Goal: Task Accomplishment & Management: Use online tool/utility

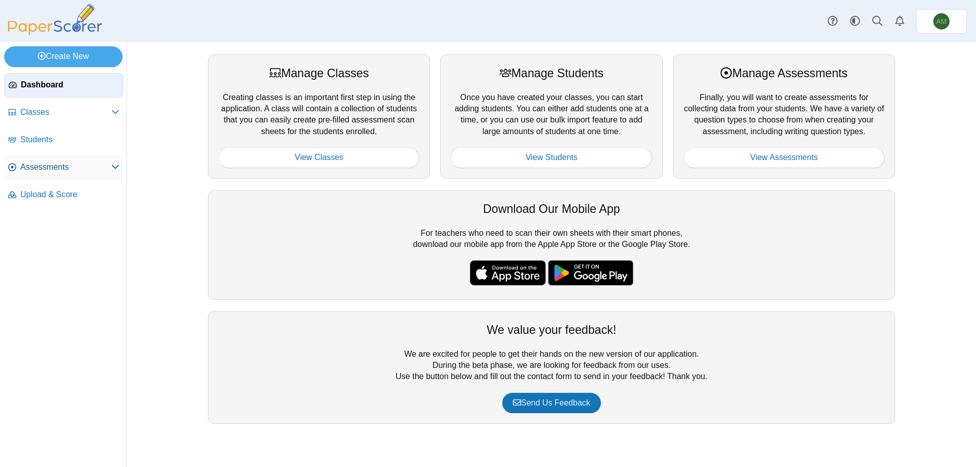
click at [48, 162] on span "Assessments" at bounding box center [65, 167] width 91 height 11
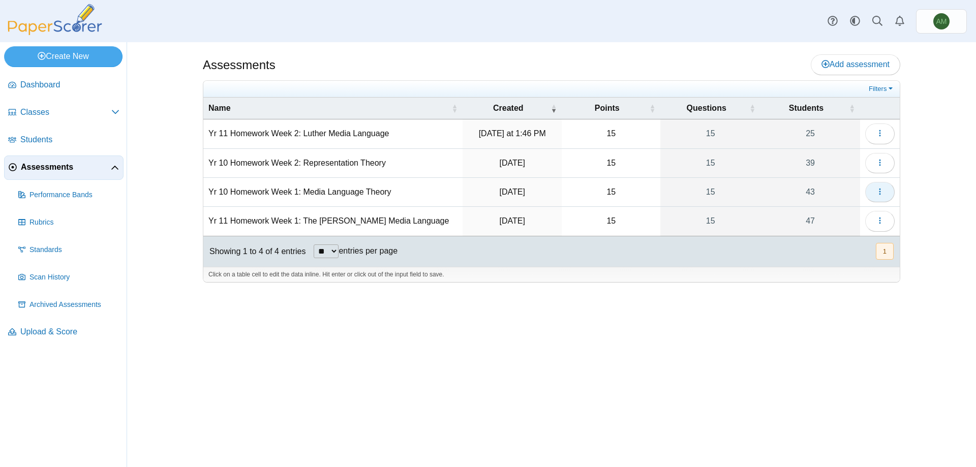
click at [891, 189] on button "button" at bounding box center [879, 192] width 29 height 20
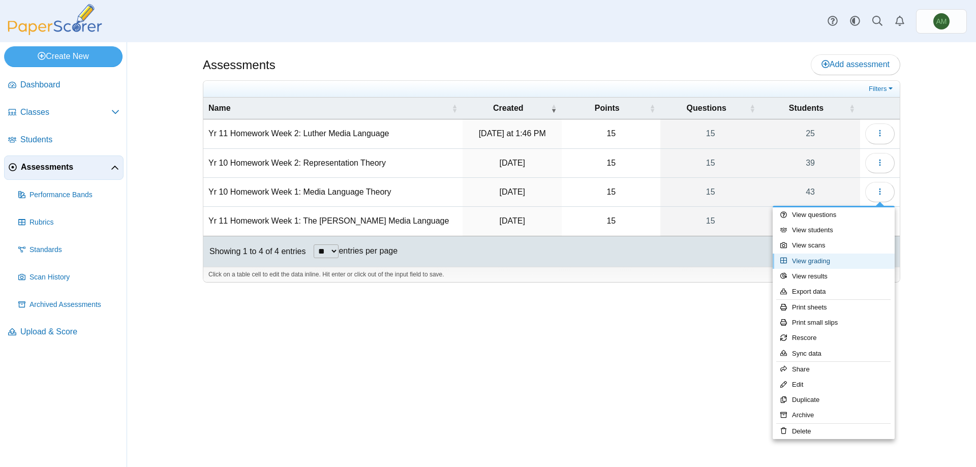
click at [864, 265] on link "View grading" at bounding box center [834, 261] width 122 height 15
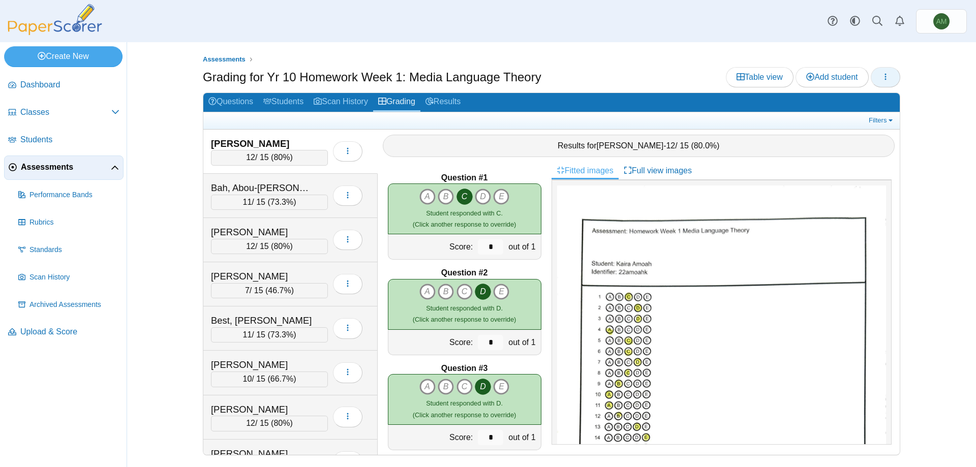
click at [881, 75] on icon "button" at bounding box center [885, 77] width 8 height 8
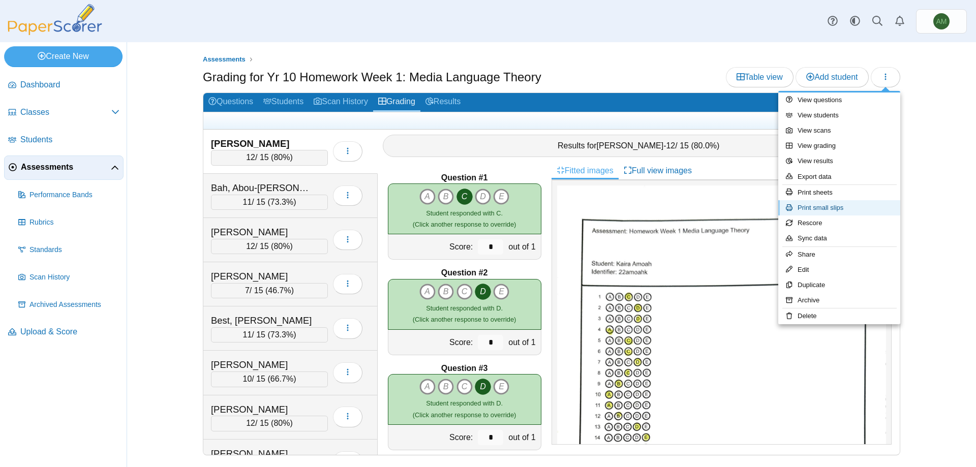
click at [818, 205] on link "Print small slips" at bounding box center [839, 207] width 122 height 15
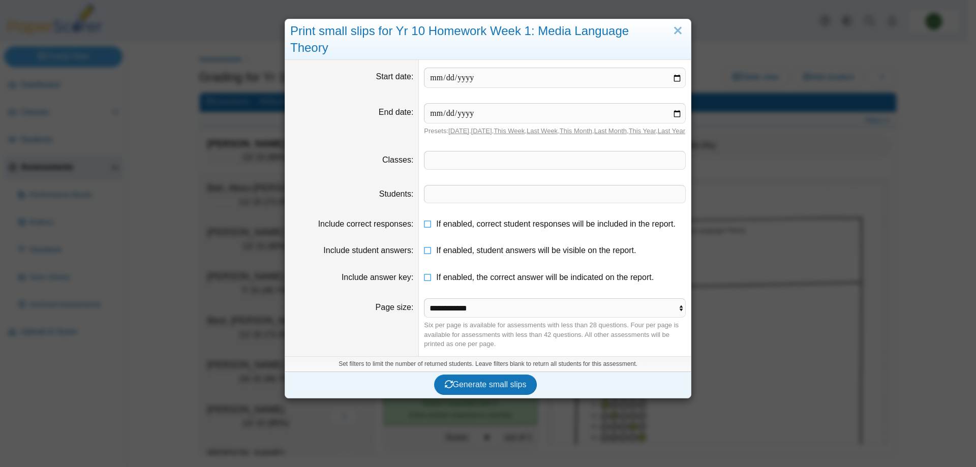
click at [597, 163] on dd "​" at bounding box center [555, 160] width 272 height 34
click at [597, 156] on span at bounding box center [554, 159] width 261 height 17
click at [492, 381] on span "Generate small slips" at bounding box center [486, 384] width 82 height 9
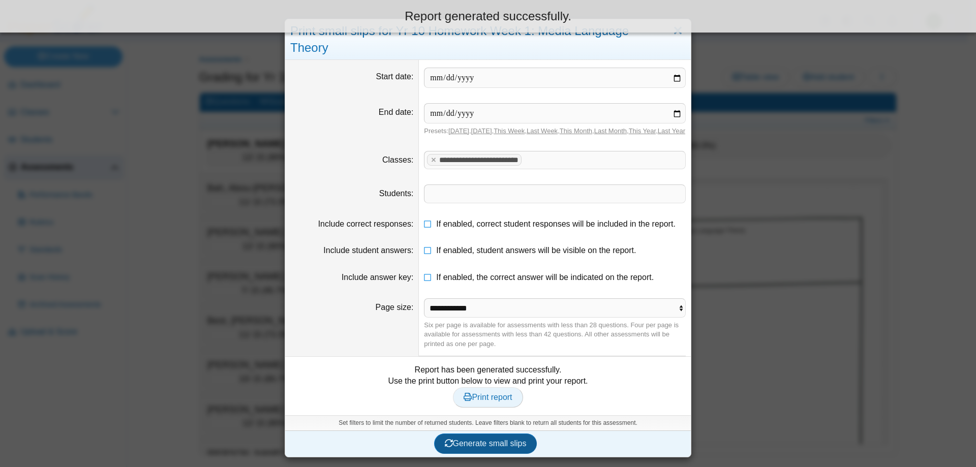
click at [492, 387] on link "Print report" at bounding box center [488, 397] width 70 height 20
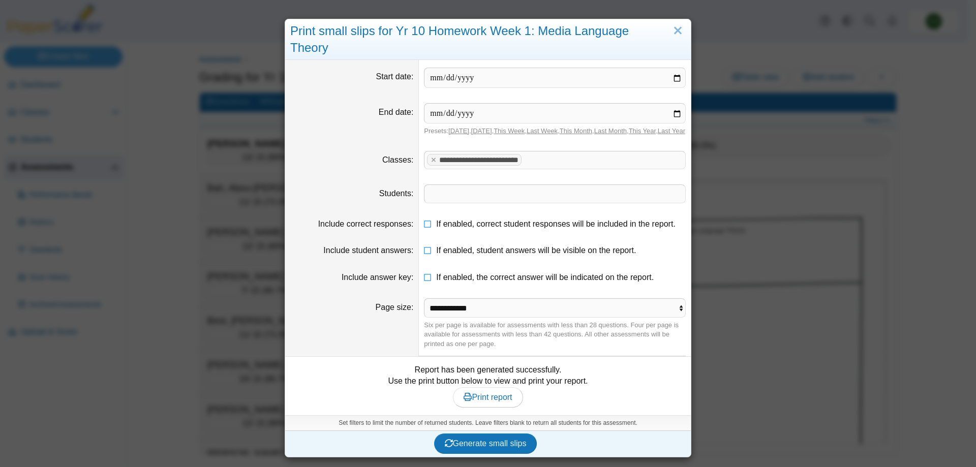
click at [429, 156] on tag "**********" at bounding box center [474, 160] width 95 height 12
click at [427, 156] on tag "**********" at bounding box center [474, 160] width 95 height 12
click at [429, 157] on x "remove tag" at bounding box center [433, 160] width 9 height 7
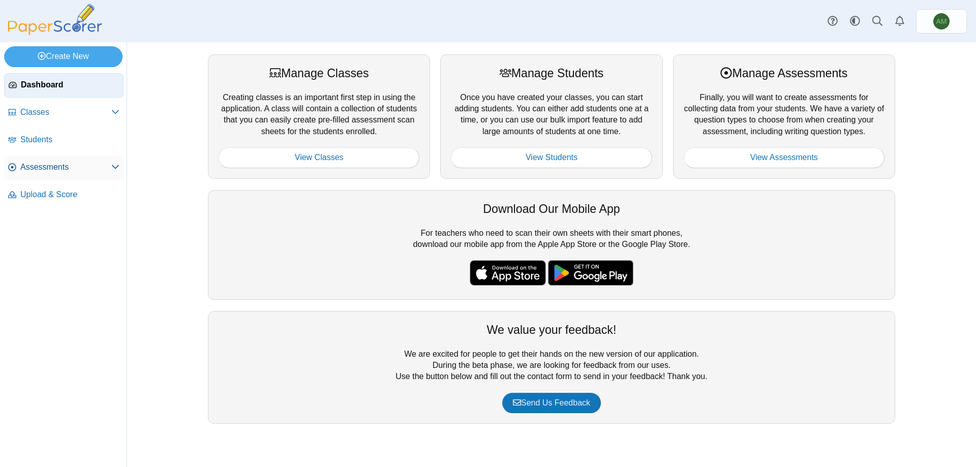
click at [64, 165] on span "Assessments" at bounding box center [65, 167] width 91 height 11
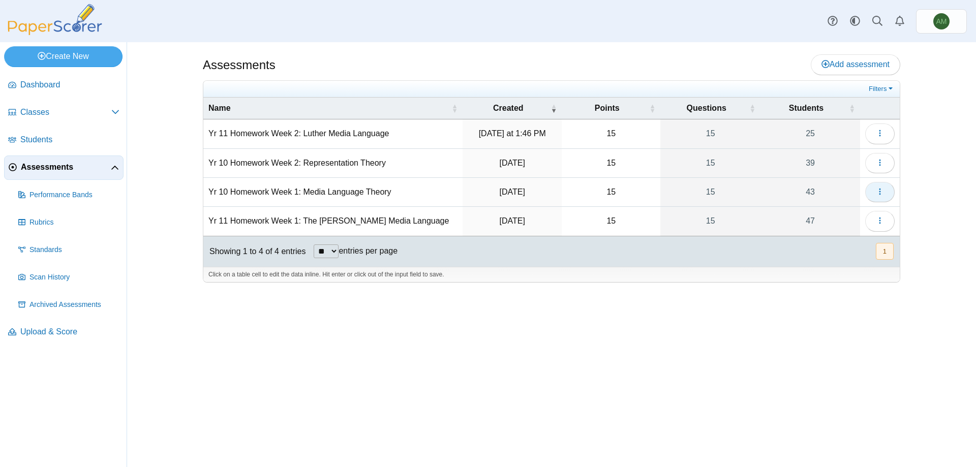
click at [876, 188] on span "button" at bounding box center [880, 192] width 8 height 9
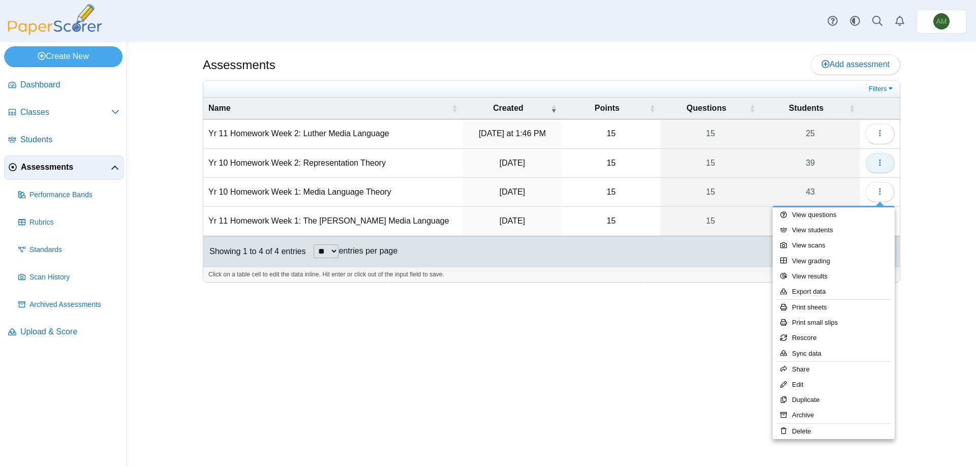
click at [875, 171] on button "button" at bounding box center [879, 163] width 29 height 20
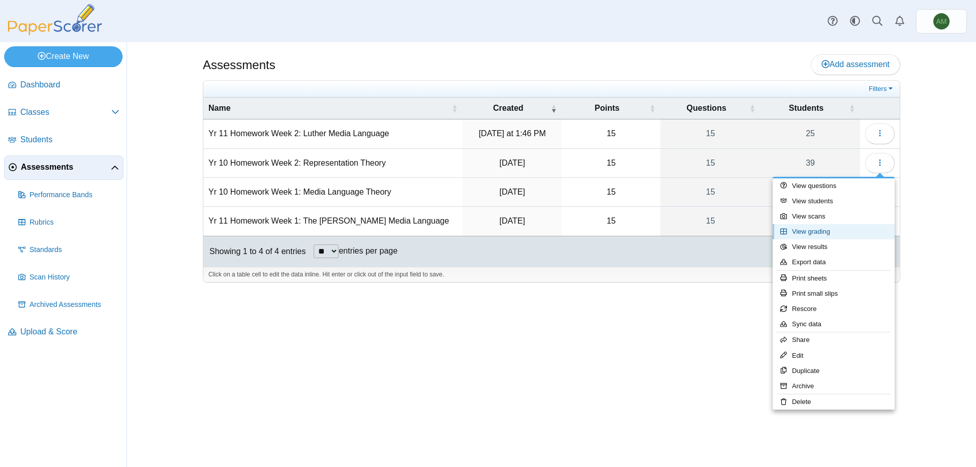
click at [842, 224] on link "View grading" at bounding box center [834, 231] width 122 height 15
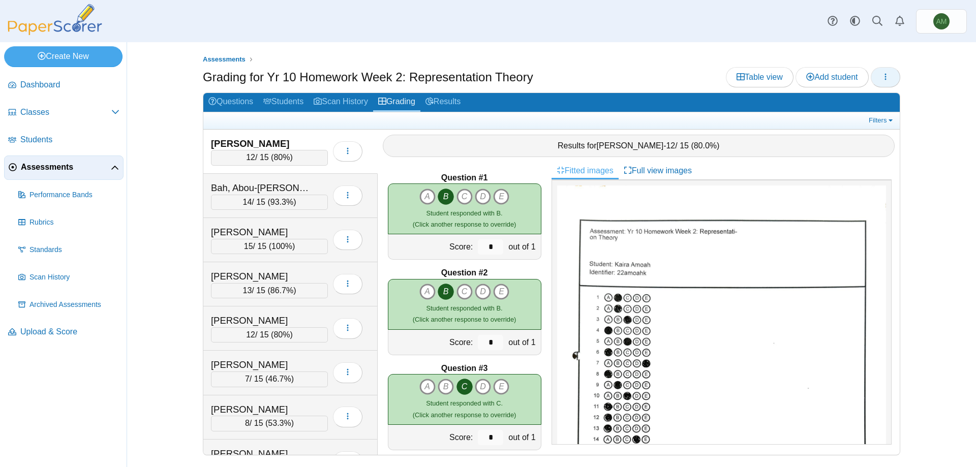
click at [878, 77] on button "button" at bounding box center [885, 77] width 29 height 20
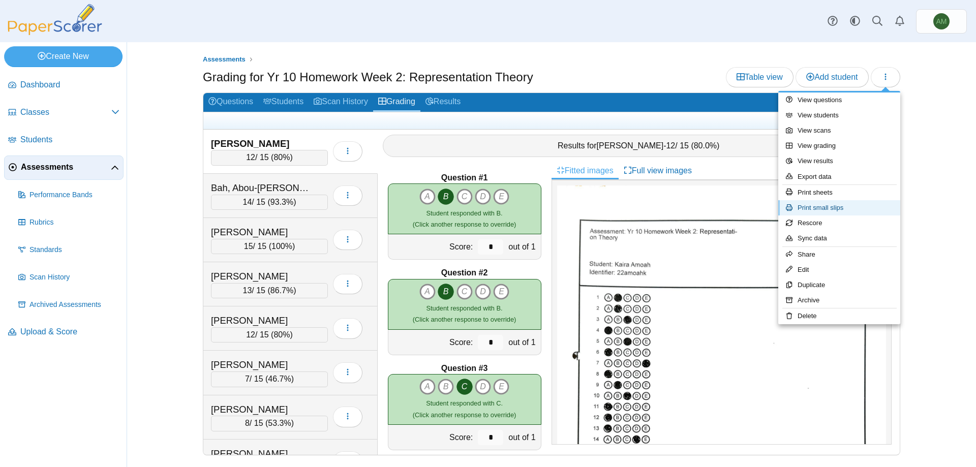
click at [848, 212] on link "Print small slips" at bounding box center [839, 207] width 122 height 15
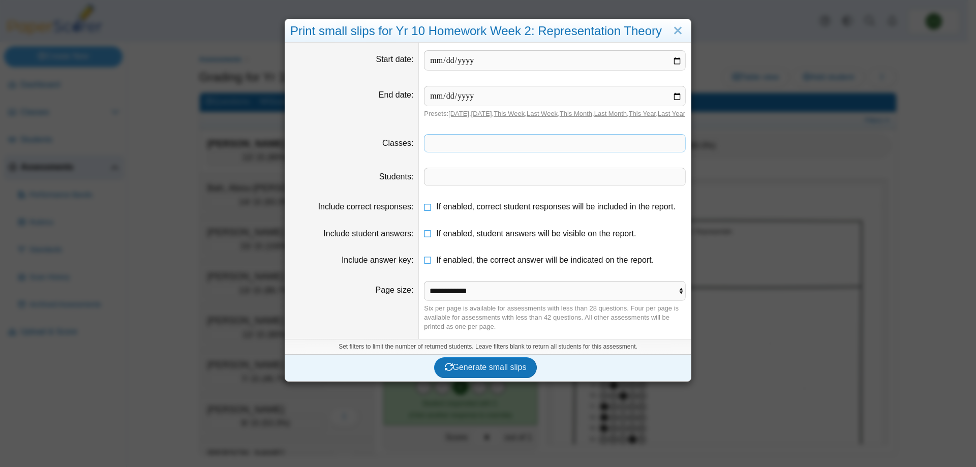
click at [543, 152] on span at bounding box center [554, 143] width 261 height 17
click at [490, 372] on span "Generate small slips" at bounding box center [486, 367] width 82 height 9
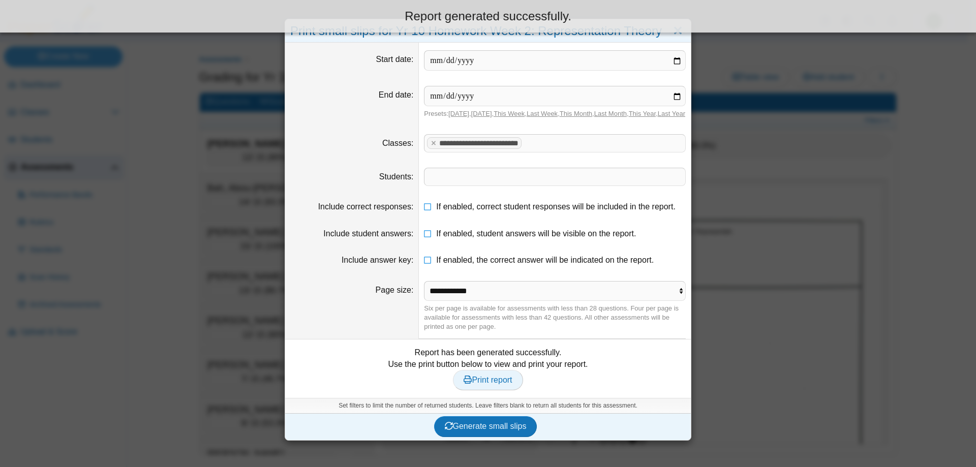
click at [476, 384] on span "Print report" at bounding box center [488, 380] width 48 height 9
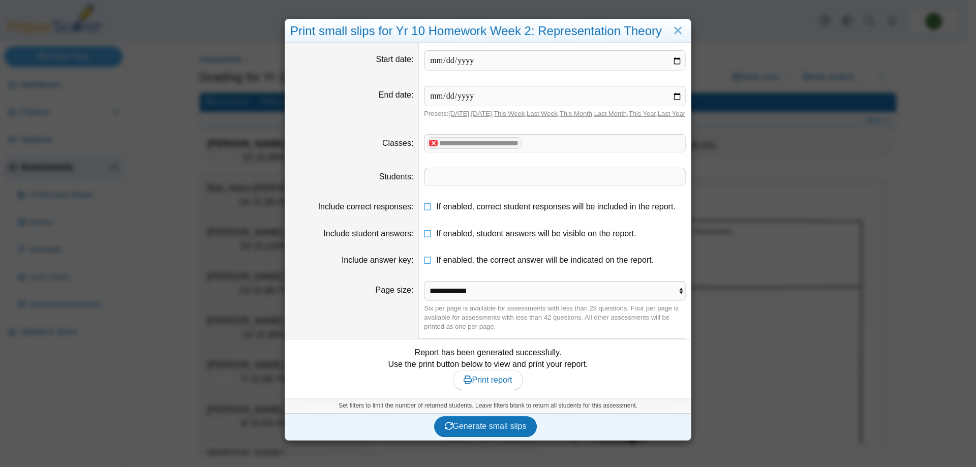
click at [432, 146] on x "remove tag" at bounding box center [433, 143] width 9 height 7
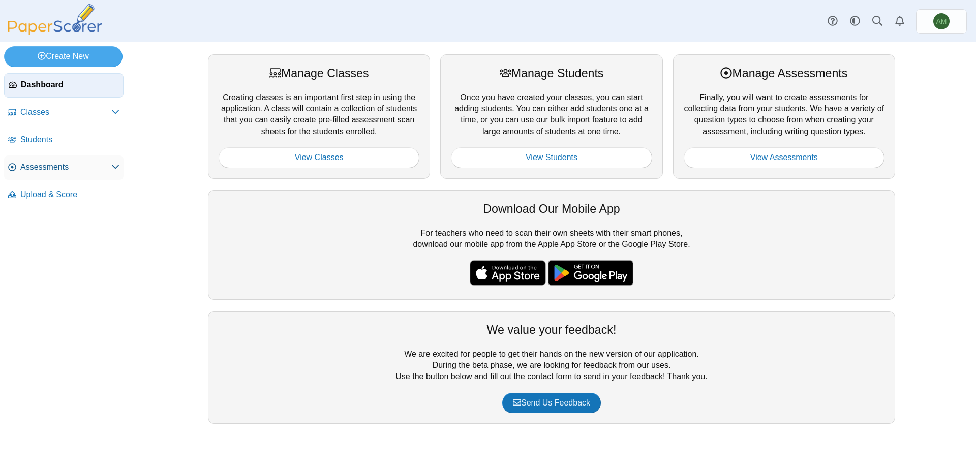
click at [67, 166] on span "Assessments" at bounding box center [65, 167] width 91 height 11
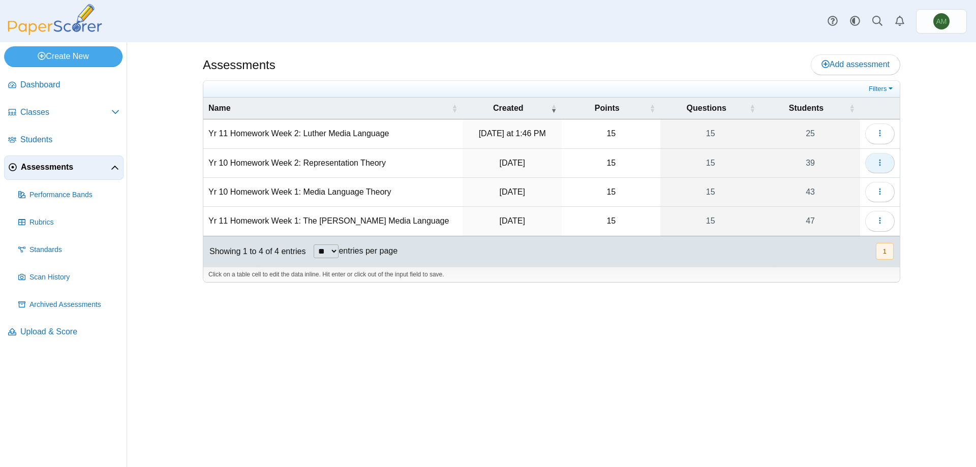
click at [882, 166] on icon "button" at bounding box center [880, 163] width 8 height 8
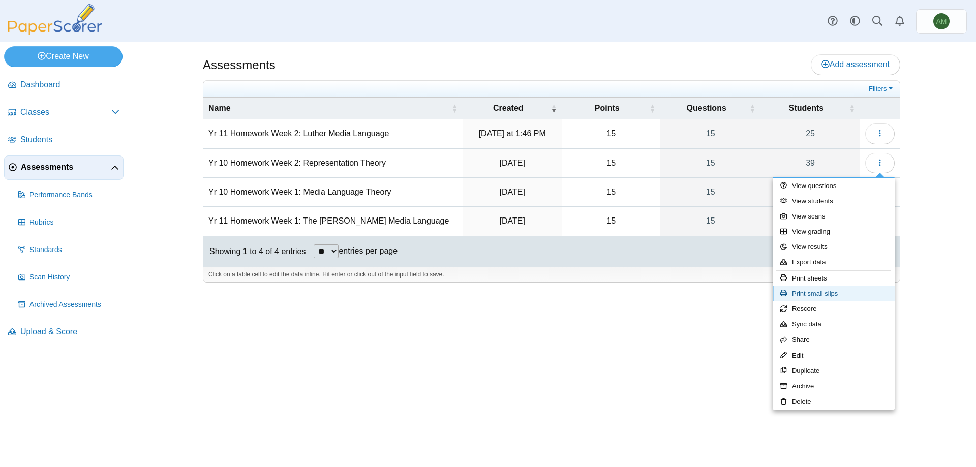
click at [851, 292] on link "Print small slips" at bounding box center [834, 293] width 122 height 15
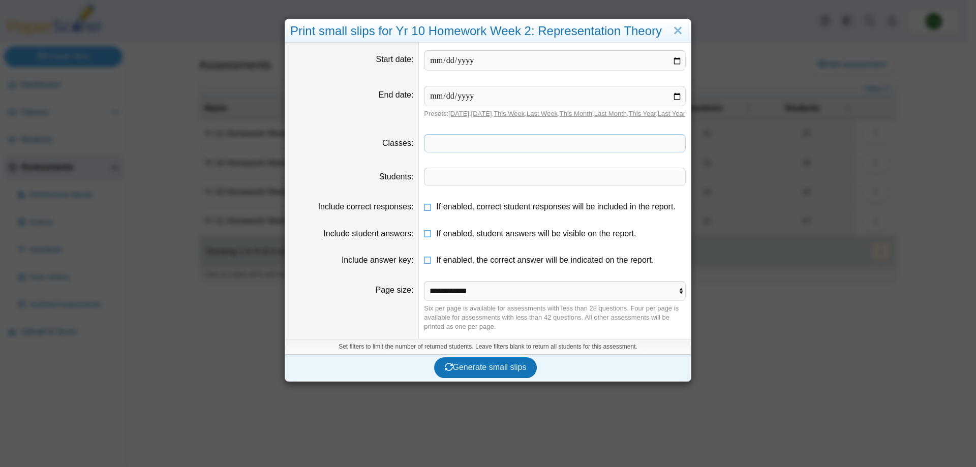
click at [653, 148] on span at bounding box center [554, 143] width 261 height 17
click at [508, 378] on button "Generate small slips" at bounding box center [485, 367] width 103 height 20
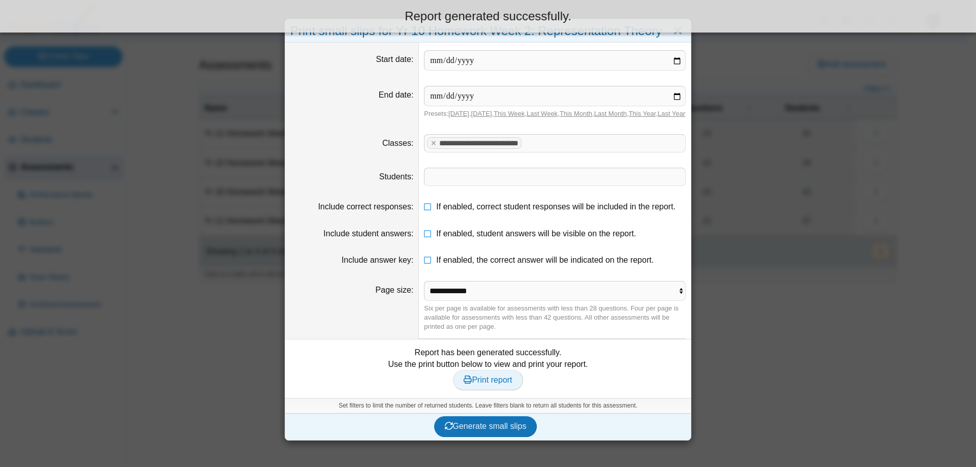
click at [505, 390] on link "Print report" at bounding box center [488, 380] width 70 height 20
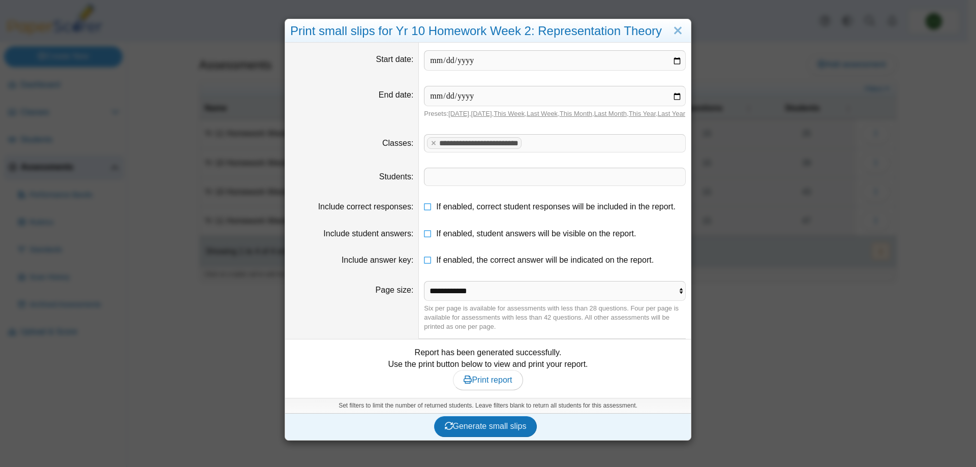
click at [691, 25] on div "**********" at bounding box center [488, 233] width 976 height 467
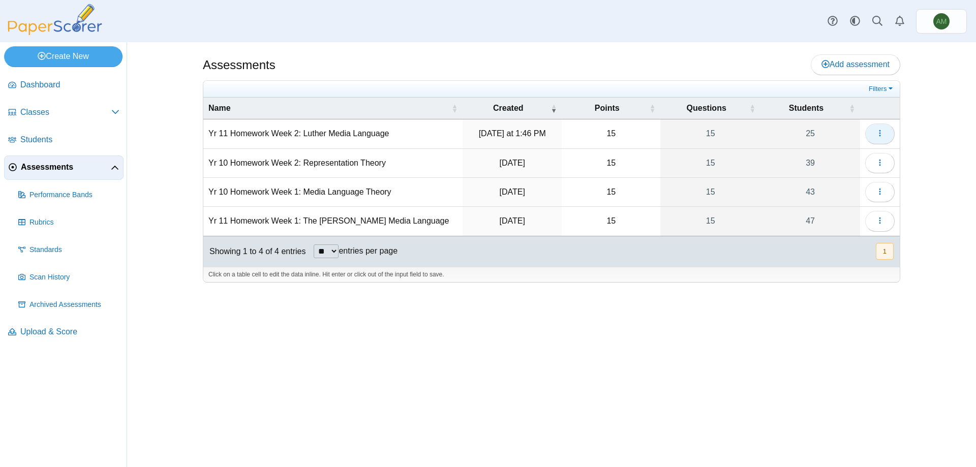
click at [889, 128] on button "button" at bounding box center [879, 134] width 29 height 20
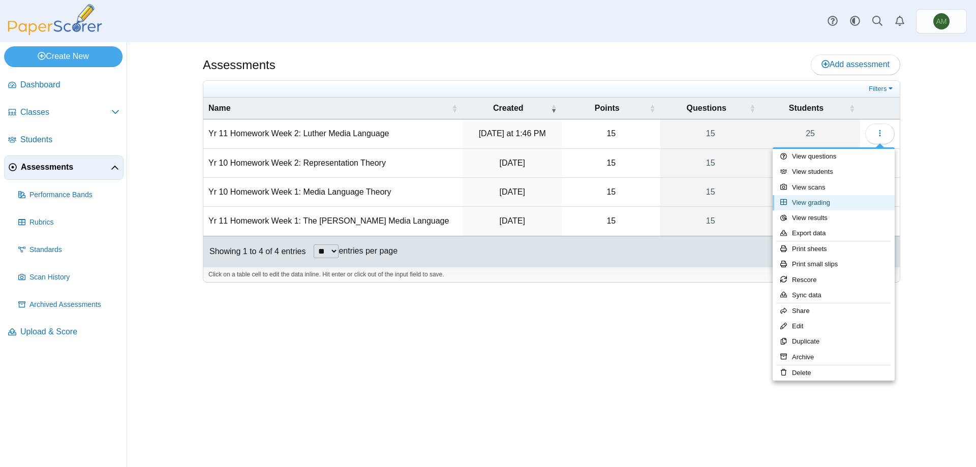
click at [856, 195] on link "View grading" at bounding box center [834, 202] width 122 height 15
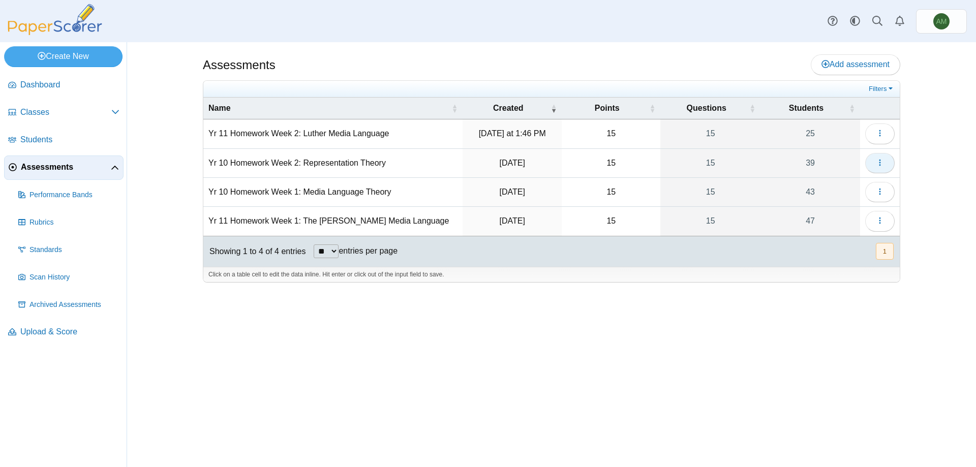
click at [870, 165] on button "button" at bounding box center [879, 163] width 29 height 20
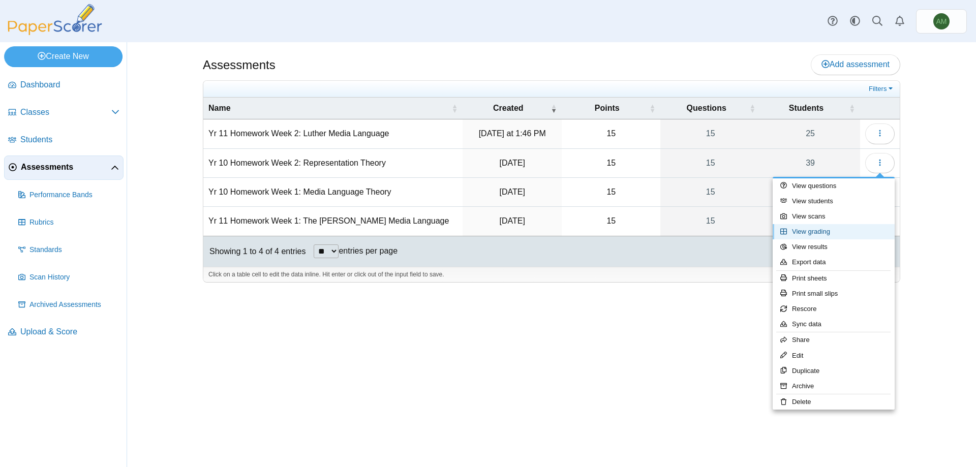
click at [846, 226] on link "View grading" at bounding box center [834, 231] width 122 height 15
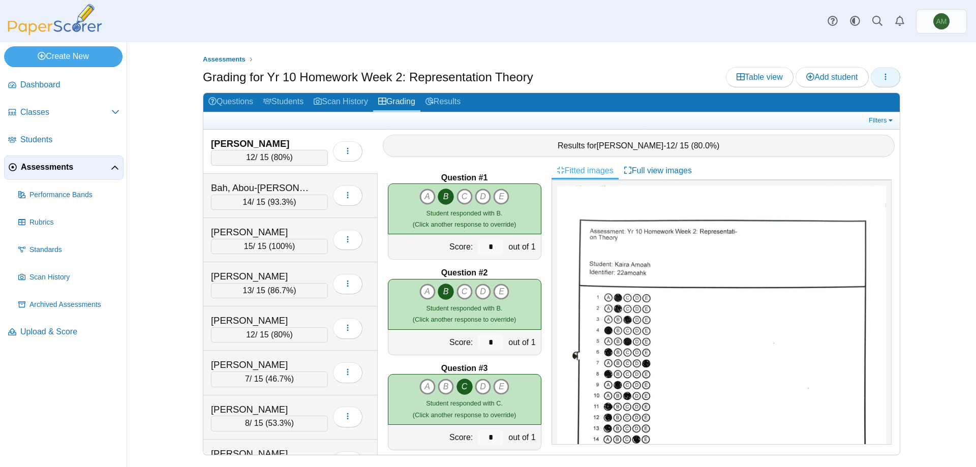
click at [885, 86] on button "button" at bounding box center [885, 77] width 29 height 20
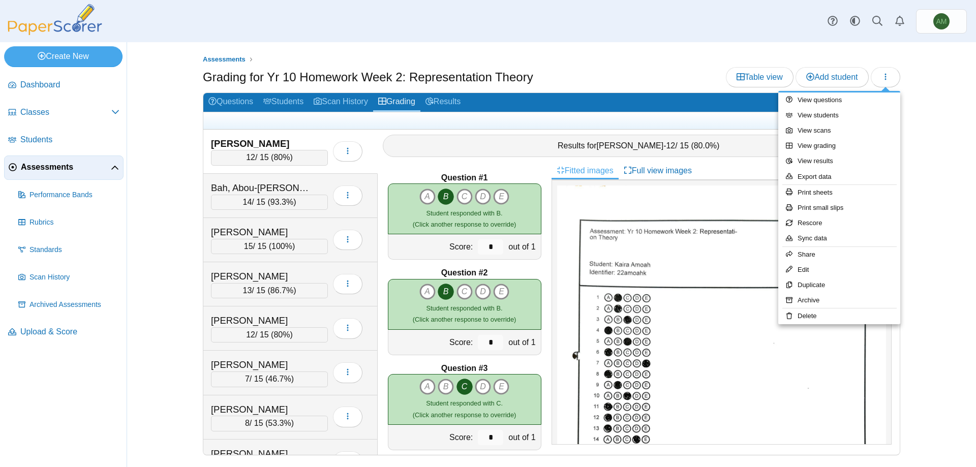
click at [636, 59] on ul "Assessments" at bounding box center [551, 59] width 697 height 10
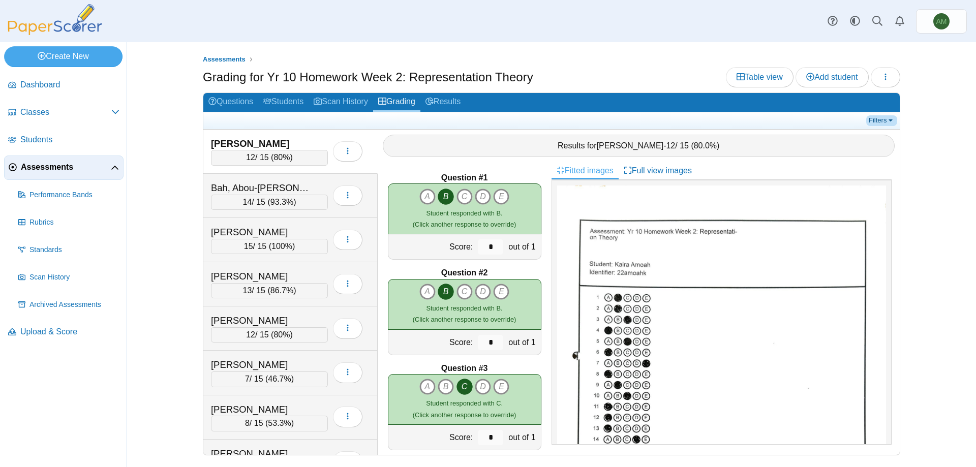
click at [881, 118] on link "Filters" at bounding box center [881, 120] width 31 height 10
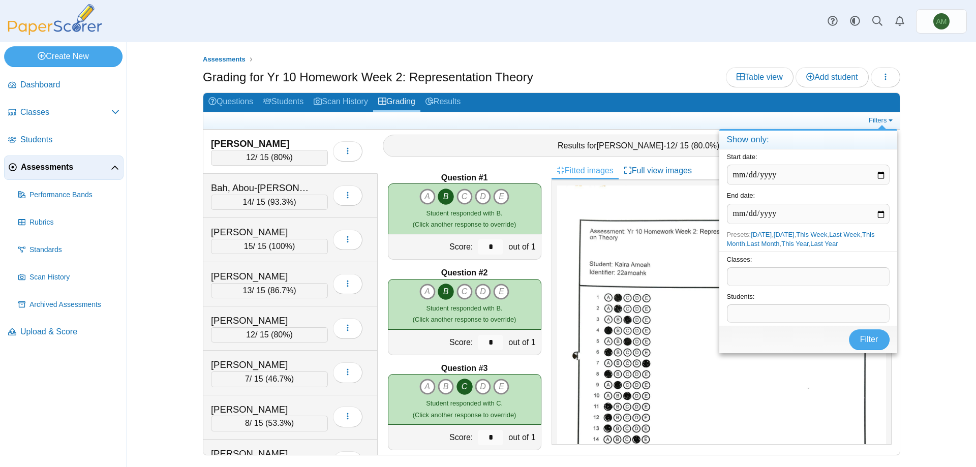
click at [752, 274] on span at bounding box center [808, 276] width 162 height 17
click at [866, 353] on span "Filter" at bounding box center [869, 356] width 18 height 9
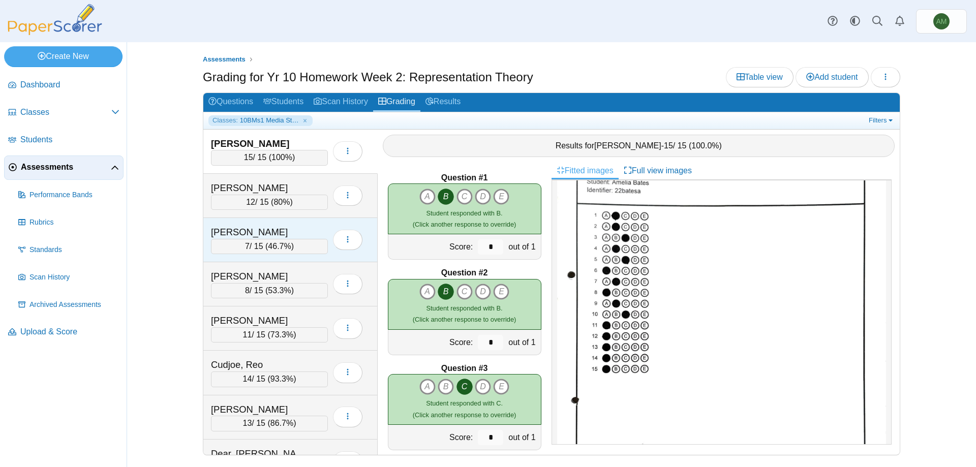
scroll to position [67, 0]
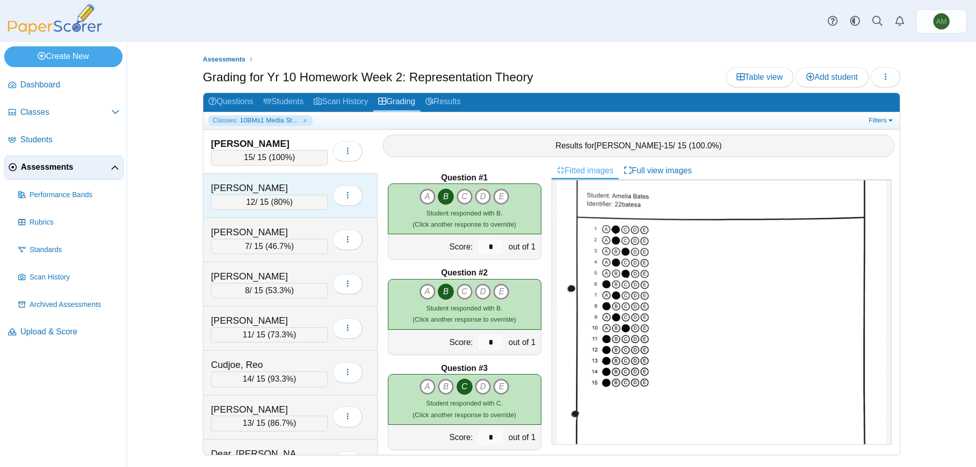
click at [272, 193] on div "[PERSON_NAME]" at bounding box center [262, 187] width 102 height 13
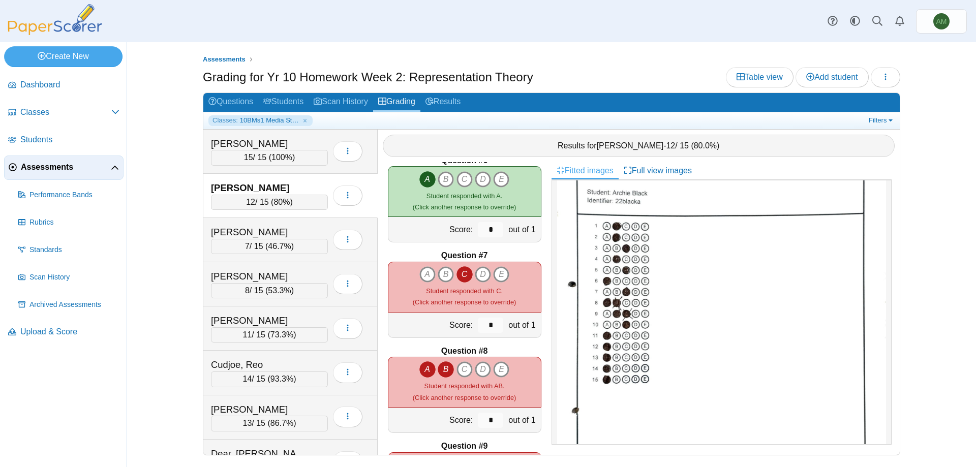
scroll to position [542, 0]
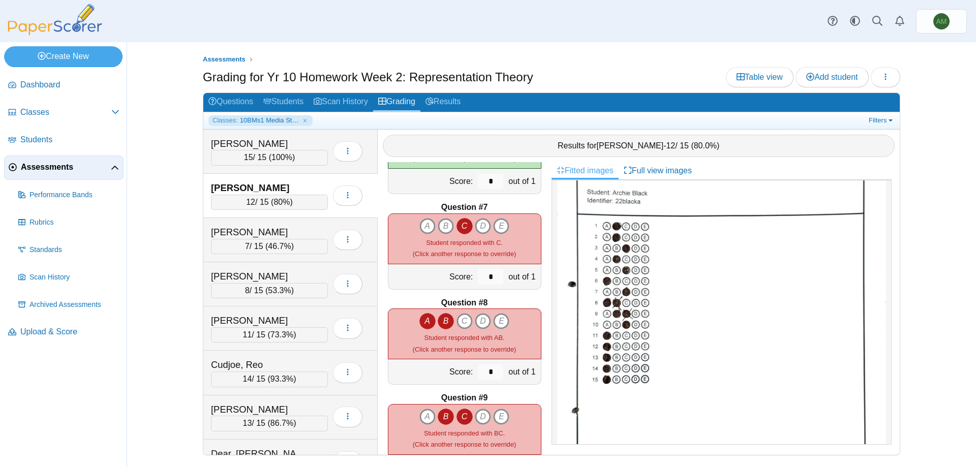
click at [445, 324] on icon "B" at bounding box center [446, 321] width 16 height 16
type input "*"
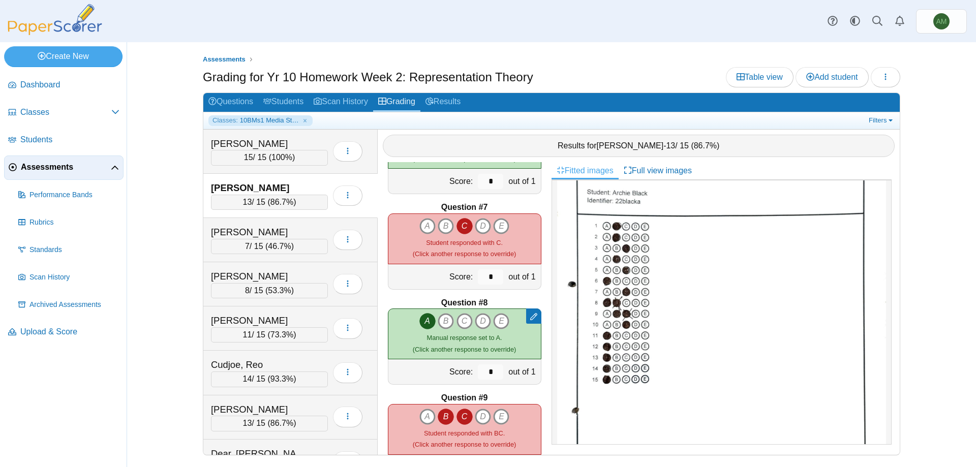
click at [457, 419] on icon "C" at bounding box center [464, 417] width 16 height 16
type input "*"
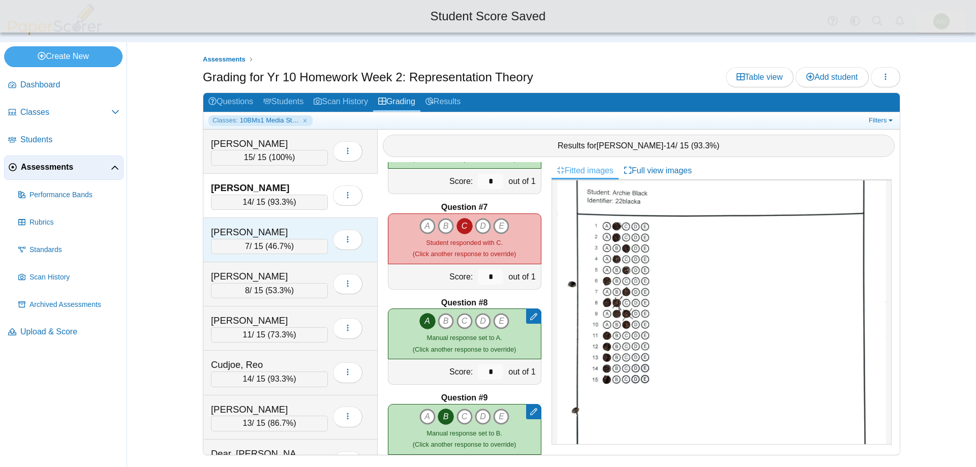
click at [270, 247] on span "46.7%" at bounding box center [279, 246] width 23 height 9
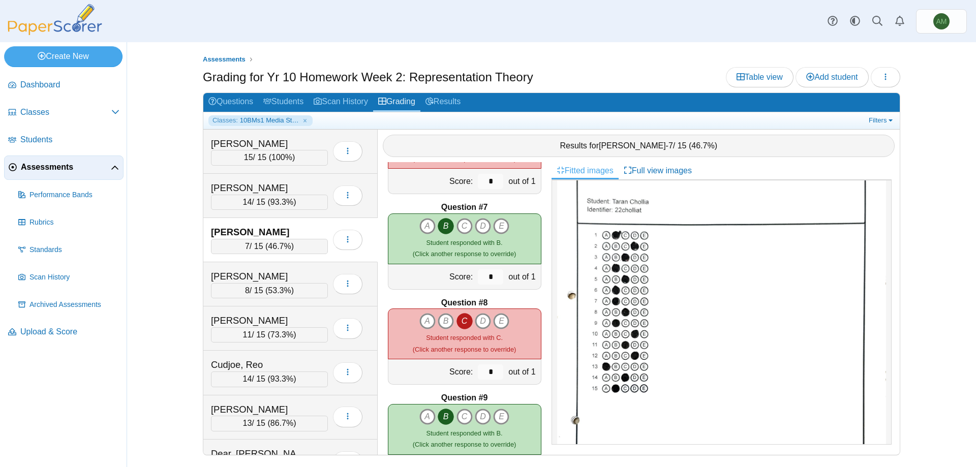
scroll to position [121, 0]
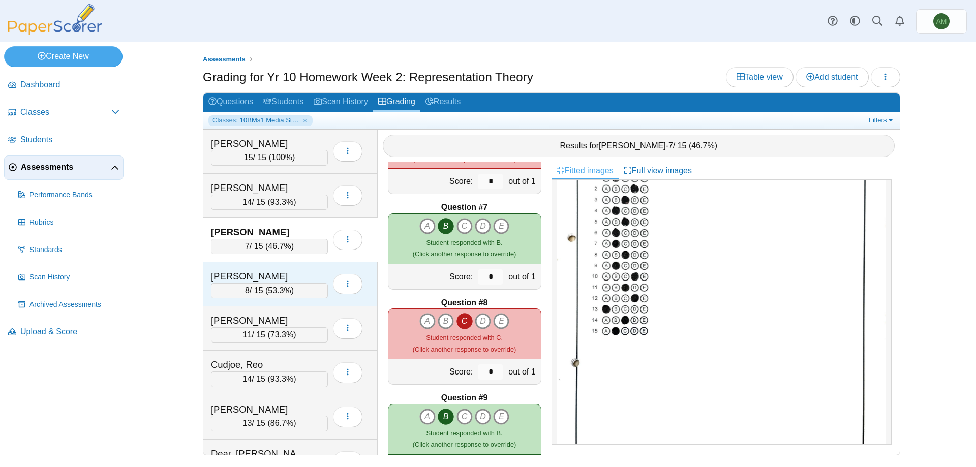
click at [259, 271] on div "Coone, Maisie" at bounding box center [262, 276] width 102 height 13
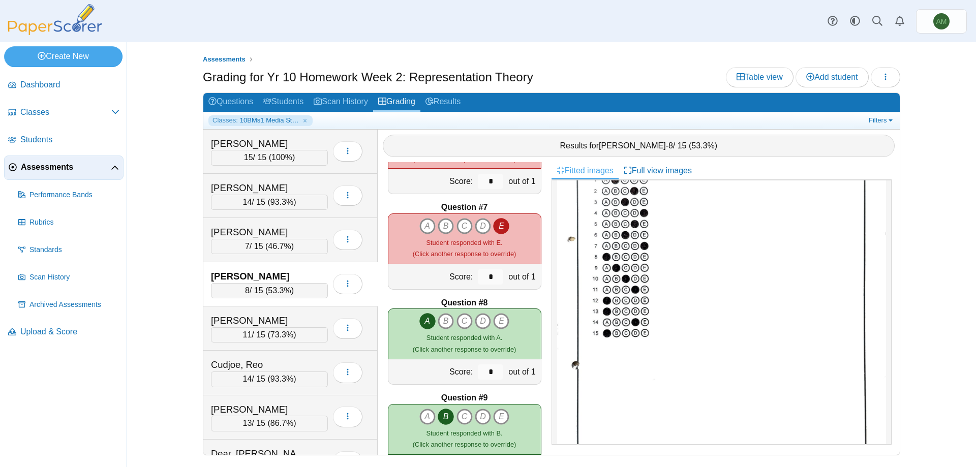
scroll to position [0, 0]
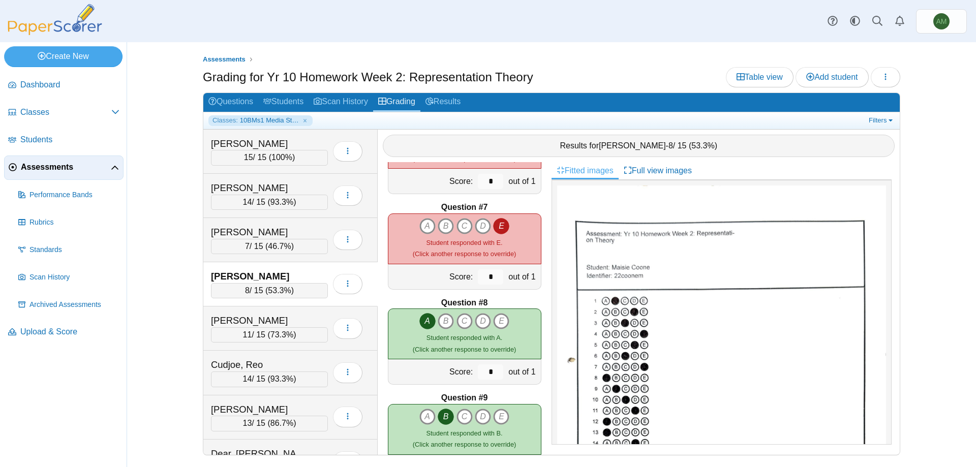
drag, startPoint x: 881, startPoint y: 287, endPoint x: 881, endPoint y: 304, distance: 17.3
click at [881, 304] on div at bounding box center [722, 312] width 340 height 265
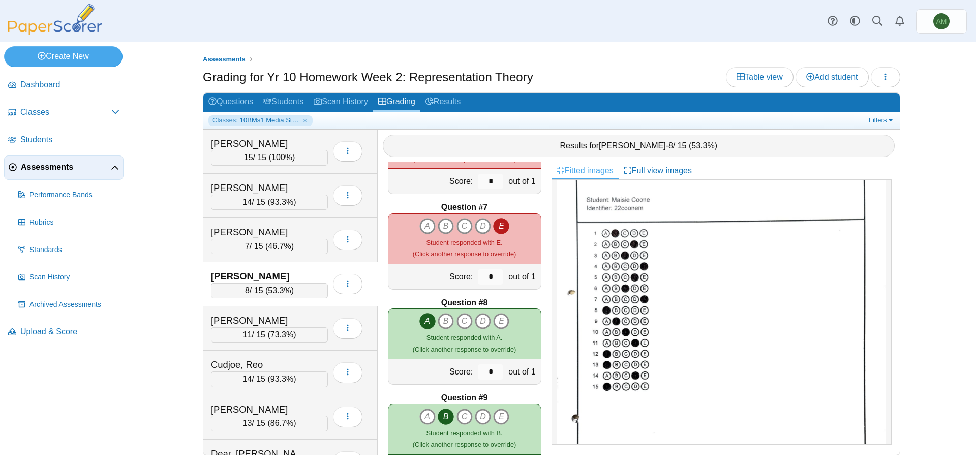
scroll to position [92, 0]
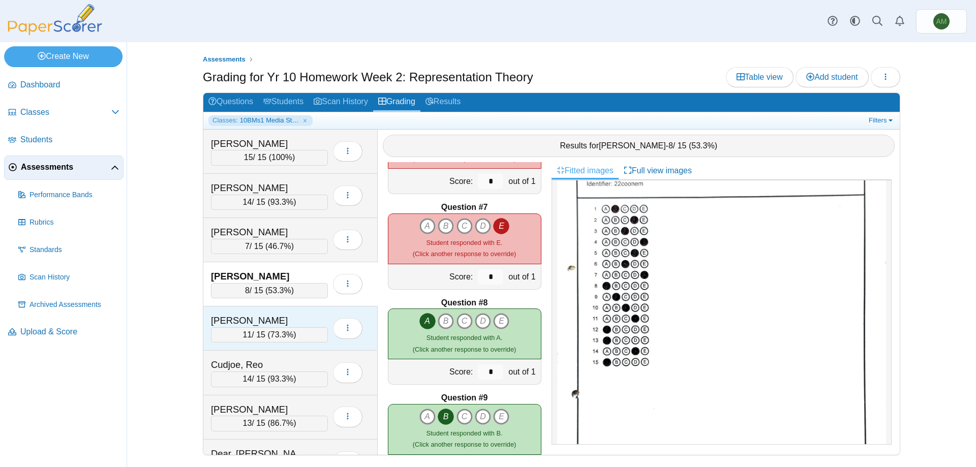
click at [317, 320] on div "Craven, Emily" at bounding box center [269, 320] width 117 height 13
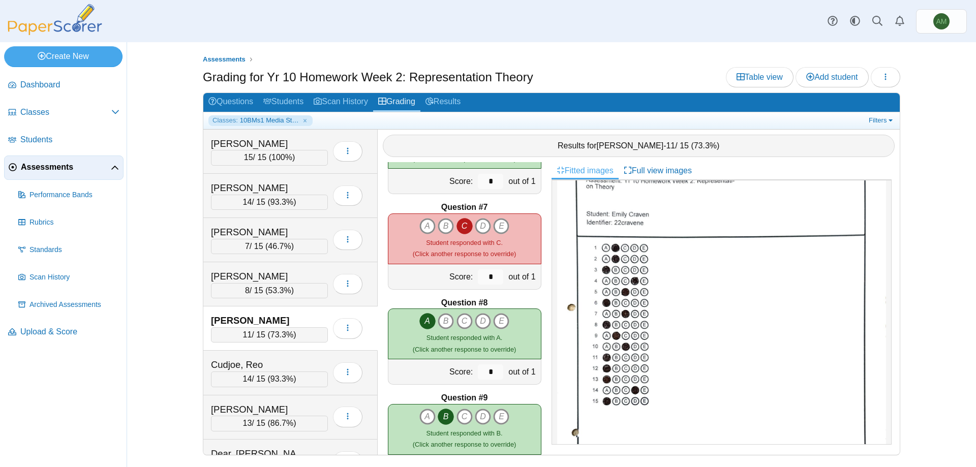
scroll to position [56, 0]
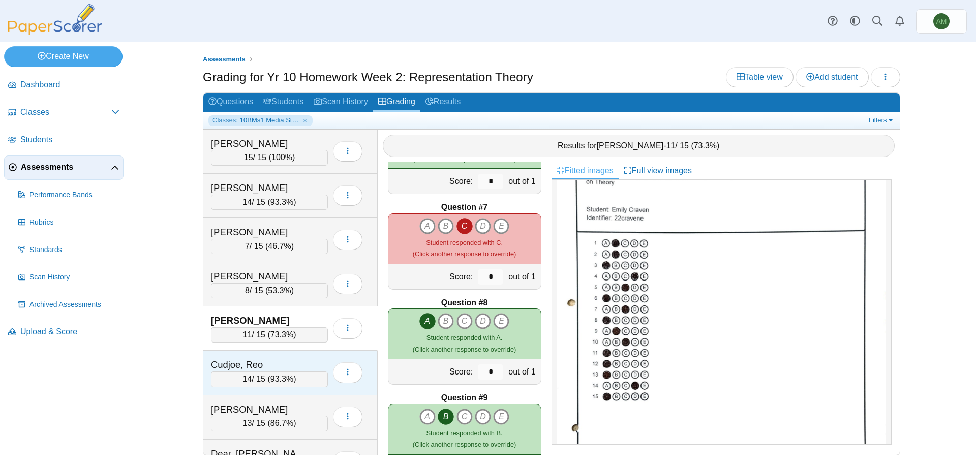
click at [267, 388] on div "Cudjoe, Reo 14 / 15 ( 93.3% ) Loading…" at bounding box center [290, 373] width 174 height 44
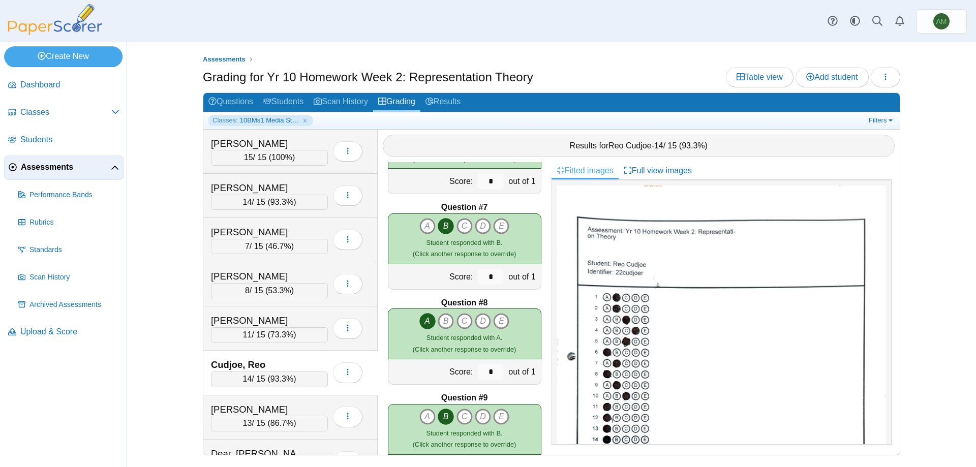
scroll to position [74, 0]
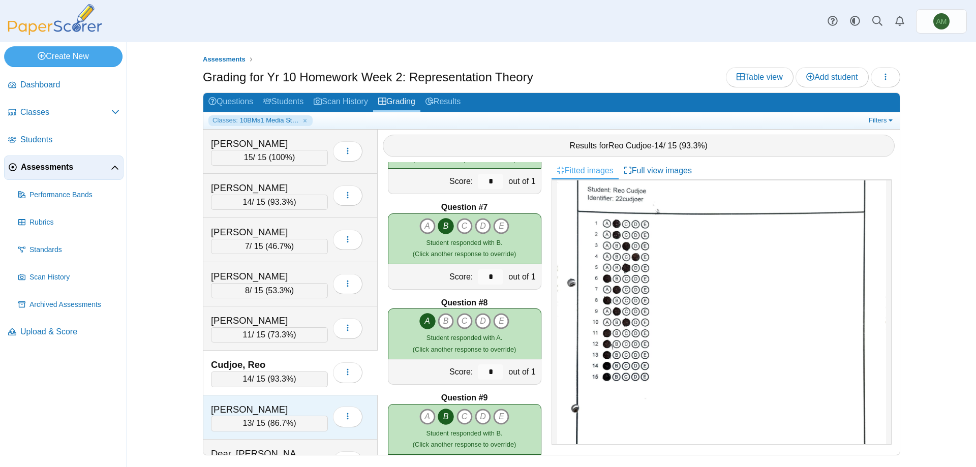
click at [299, 418] on div "13 / 15 ( 86.7% )" at bounding box center [269, 423] width 117 height 15
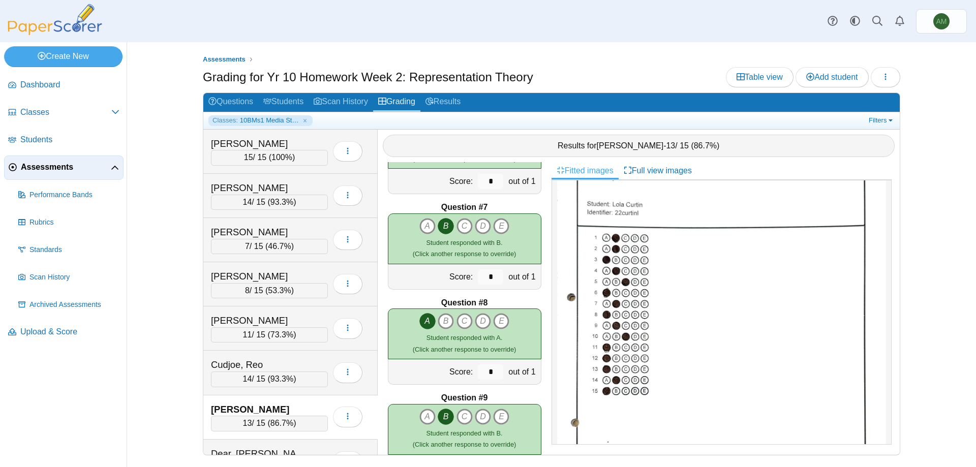
scroll to position [66, 0]
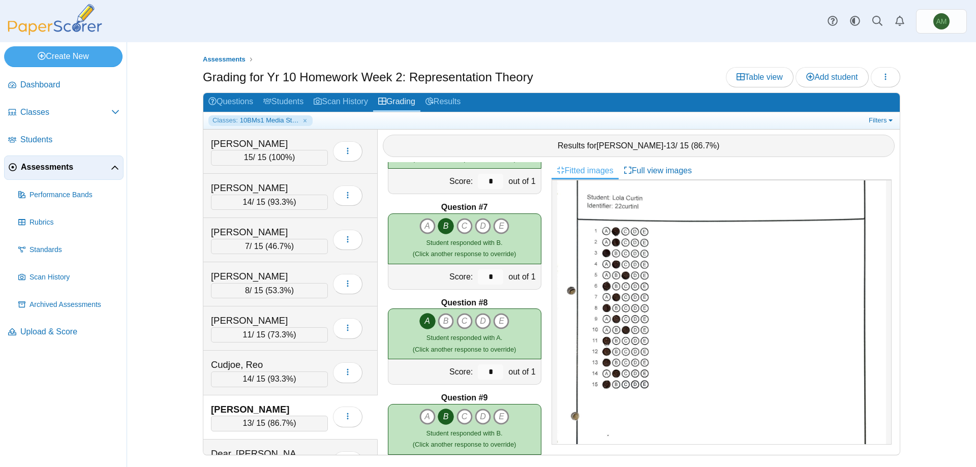
click at [299, 434] on div "Curtin, Lola 13 / 15 ( 86.7% ) Loading…" at bounding box center [290, 417] width 174 height 44
click at [294, 442] on div "Dear, Evie-Mai 15 / 15 ( 100% ) Loading…" at bounding box center [290, 462] width 174 height 44
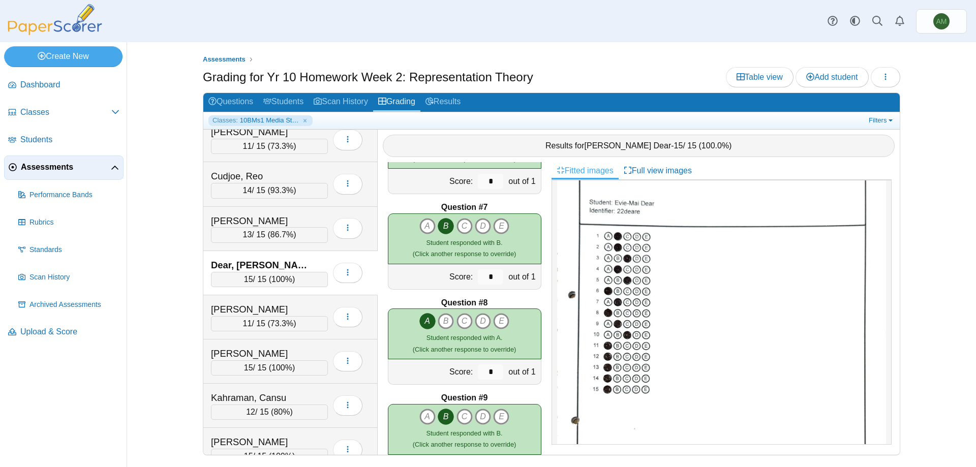
scroll to position [282, 0]
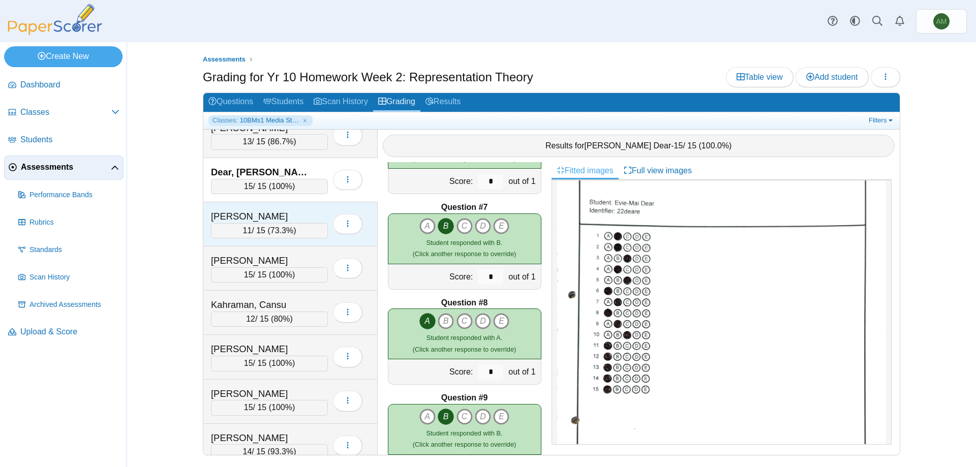
click at [271, 207] on div "Finch, Freddie 11 / 15 ( 73.3% ) Loading…" at bounding box center [290, 224] width 174 height 44
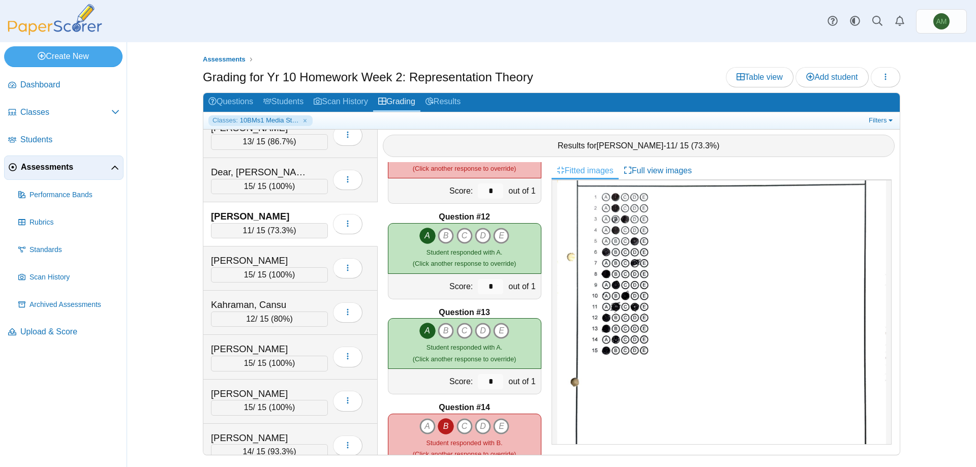
scroll to position [1153, 0]
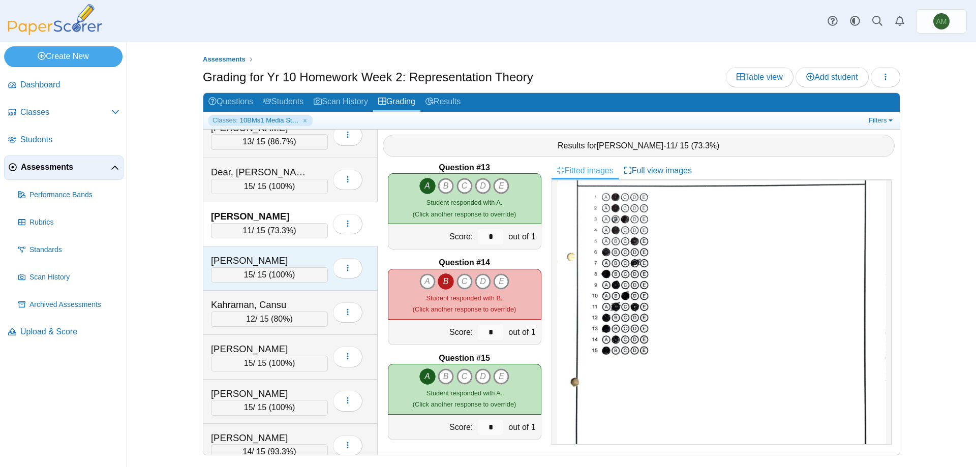
click at [287, 276] on span "100%" at bounding box center [281, 274] width 21 height 9
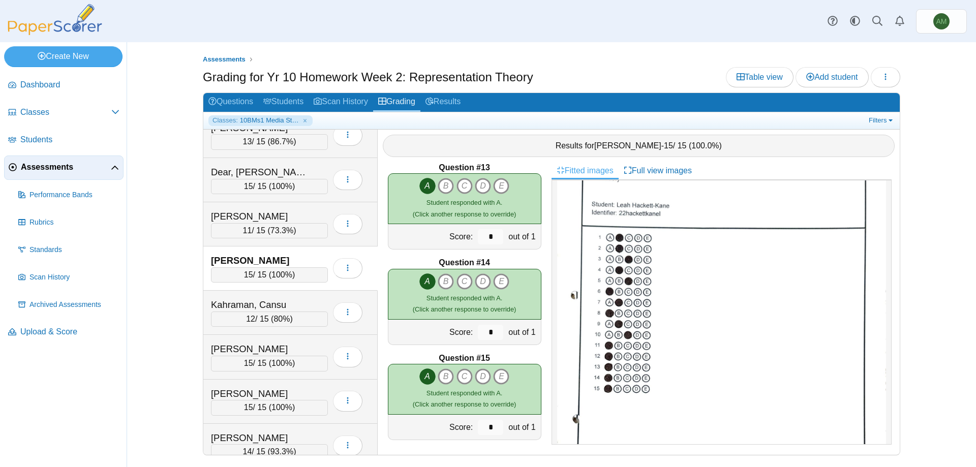
scroll to position [96, 0]
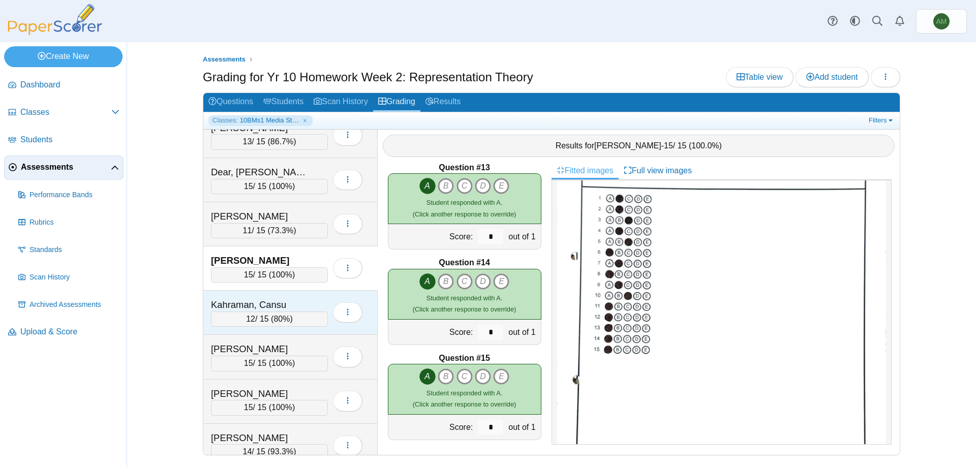
click at [264, 327] on div "Kahraman, Cansu 12 / 15 ( 80% ) Loading…" at bounding box center [290, 313] width 174 height 44
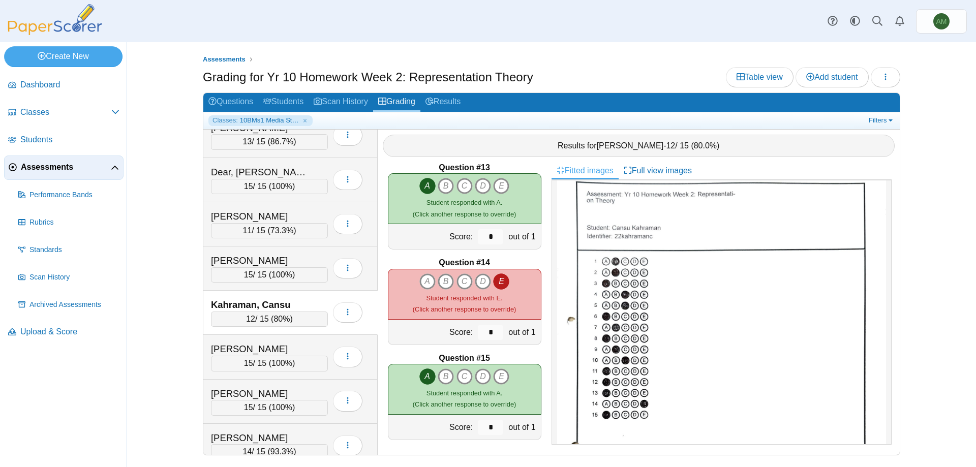
scroll to position [111, 0]
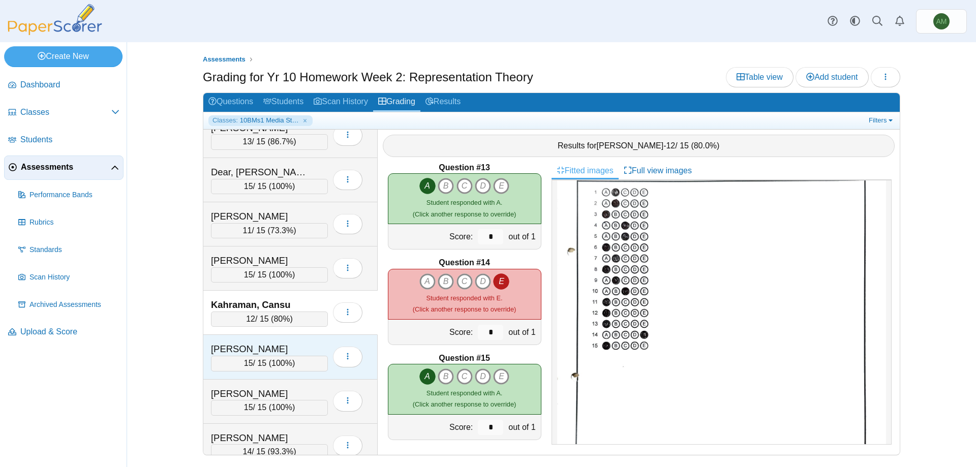
click at [290, 364] on span "100%" at bounding box center [281, 363] width 21 height 9
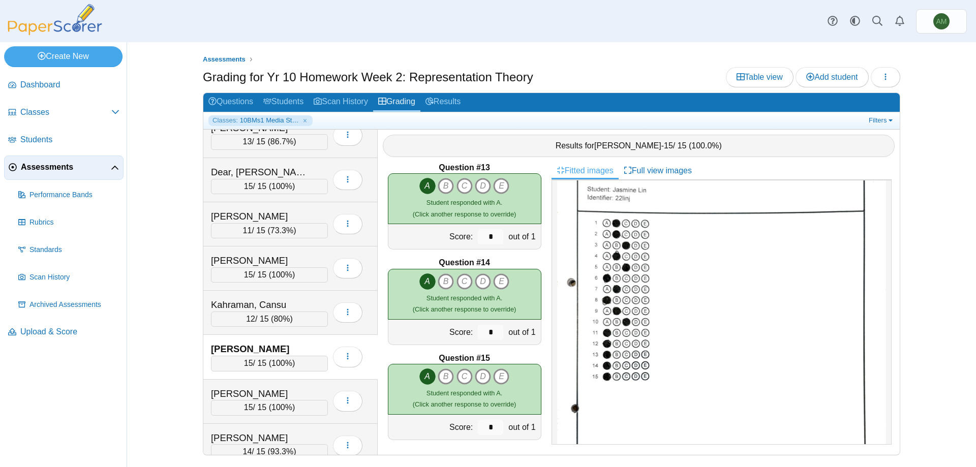
scroll to position [91, 0]
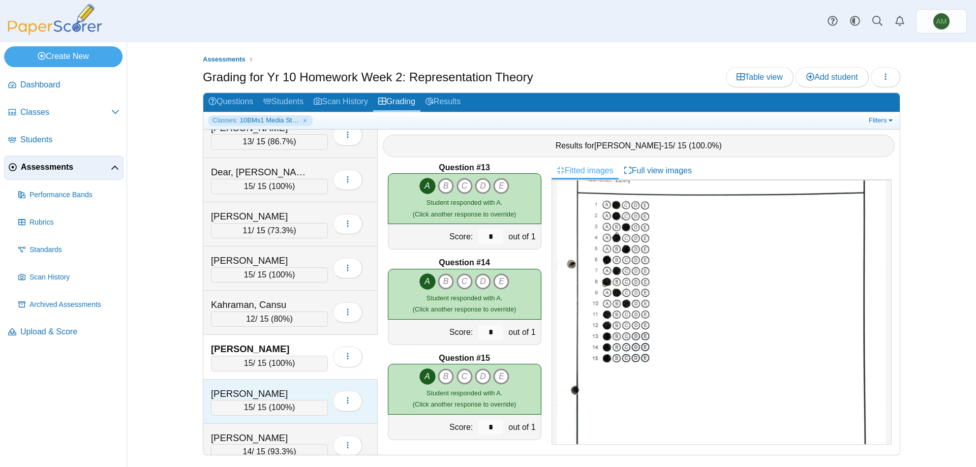
click at [287, 414] on div "15 / 15 ( 100% )" at bounding box center [269, 407] width 117 height 15
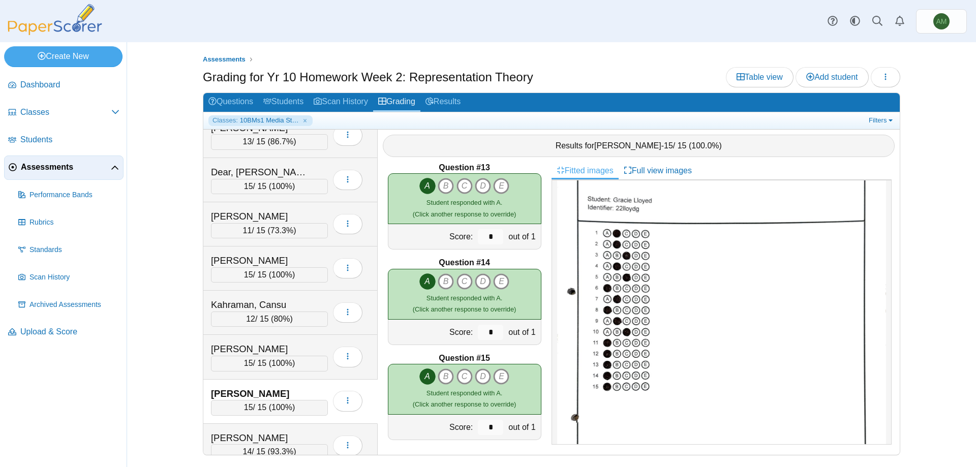
scroll to position [66, 0]
click at [272, 439] on div "Marshall, Emma" at bounding box center [262, 438] width 102 height 13
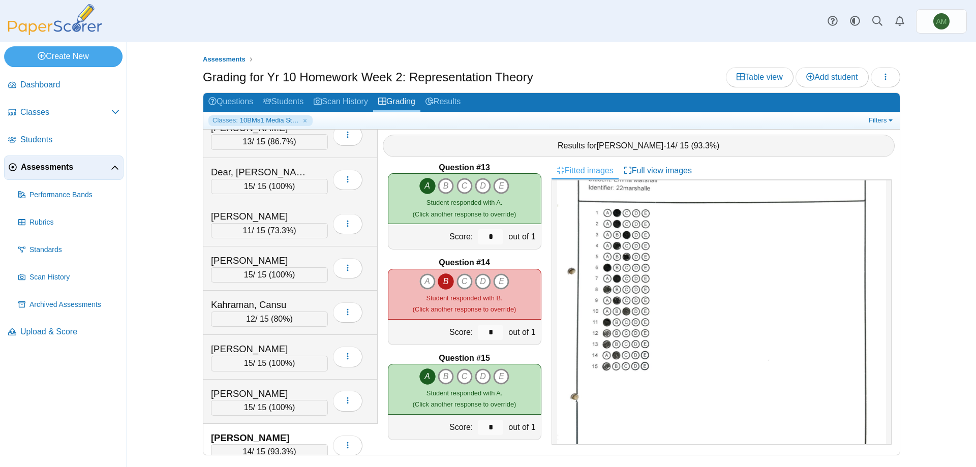
scroll to position [0, 0]
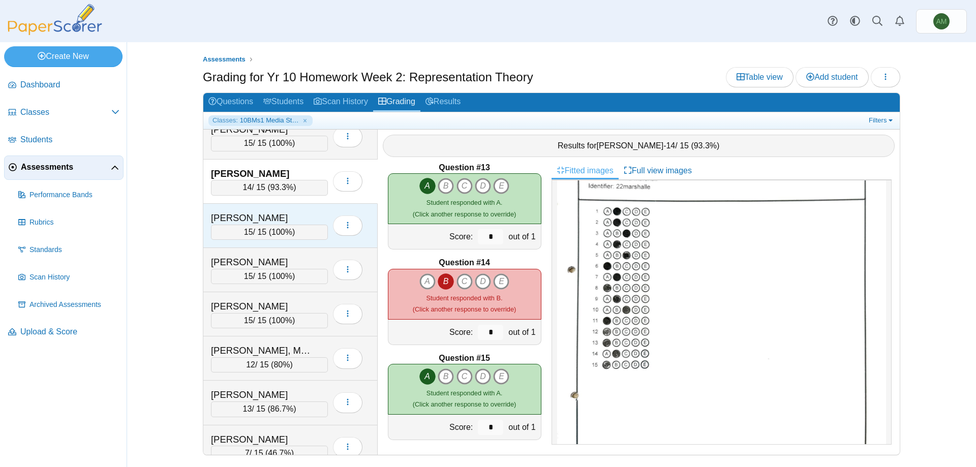
click at [278, 229] on span "100%" at bounding box center [281, 232] width 21 height 9
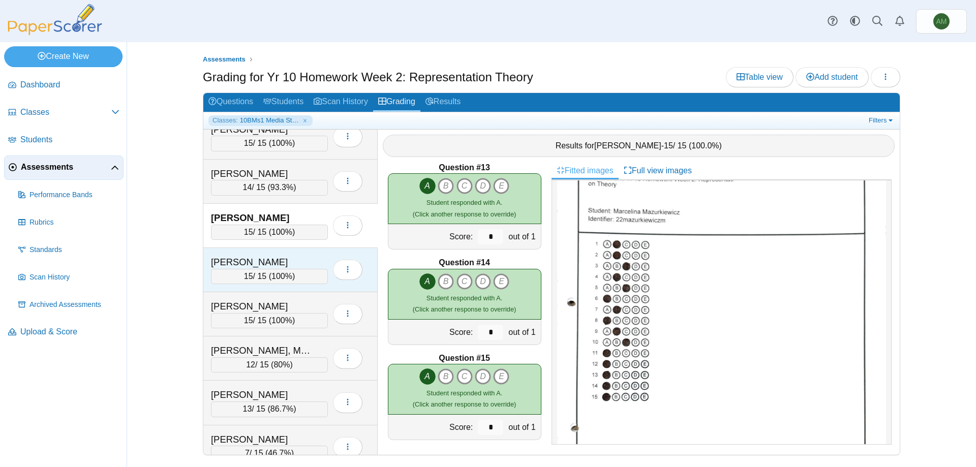
click at [279, 283] on div "15 / 15 ( 100% )" at bounding box center [269, 276] width 117 height 15
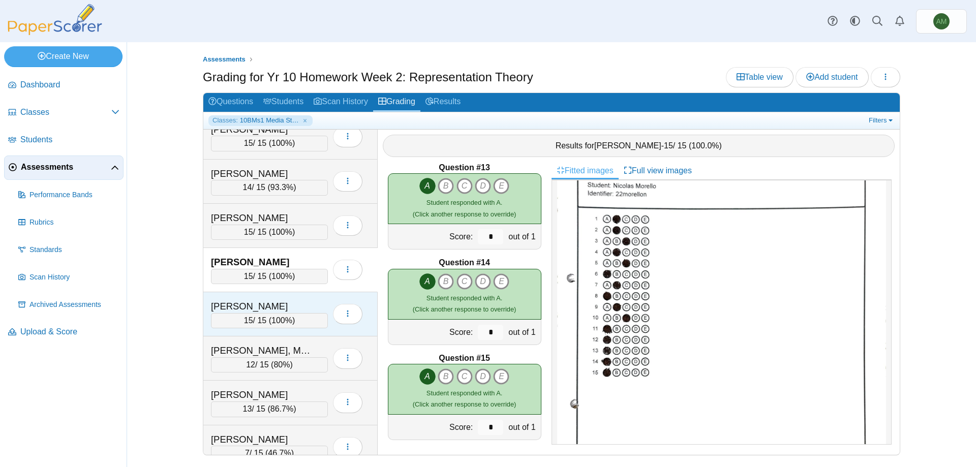
click at [272, 325] on div "15 / 15 ( 100% )" at bounding box center [269, 320] width 117 height 15
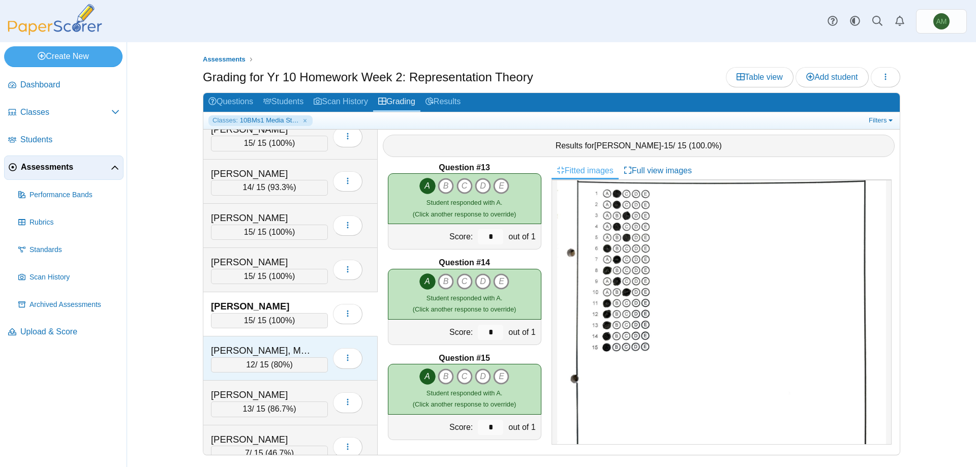
click at [287, 361] on span "80%" at bounding box center [281, 364] width 16 height 9
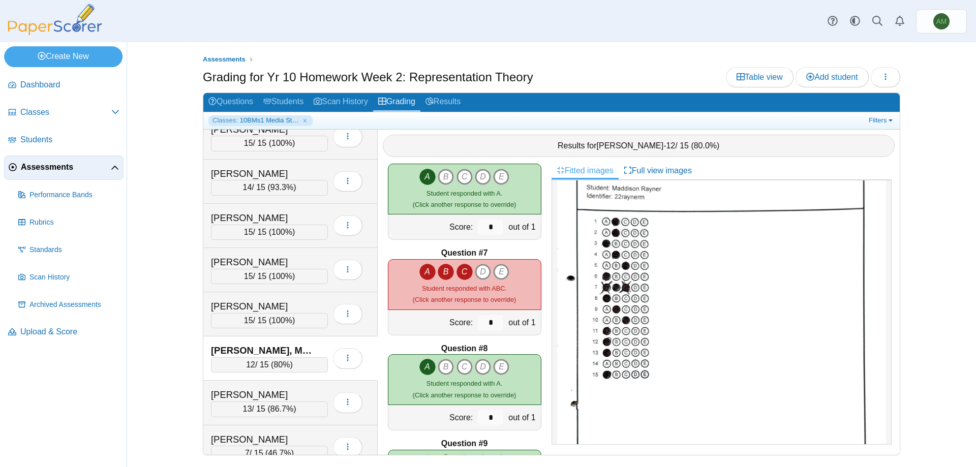
click at [414, 273] on div "A B C D E" at bounding box center [464, 285] width 103 height 42
click at [419, 272] on icon "A" at bounding box center [427, 272] width 16 height 16
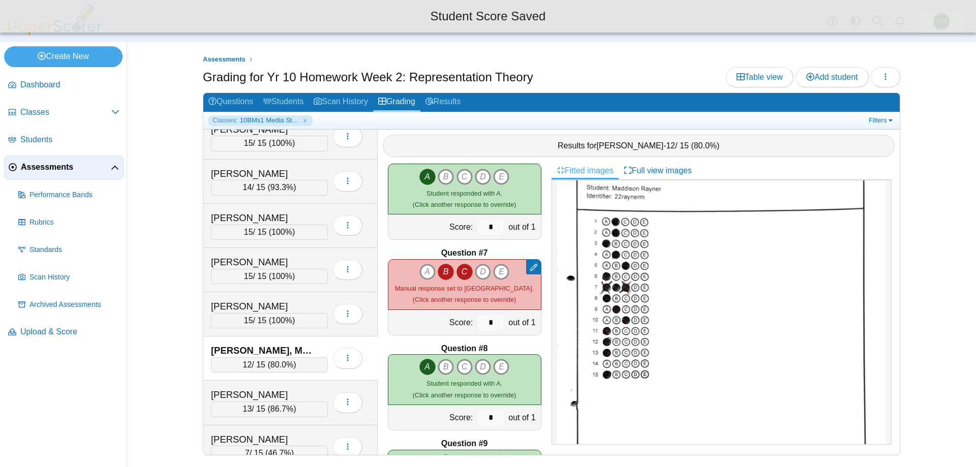
click at [458, 273] on icon "C" at bounding box center [464, 272] width 16 height 16
type input "*"
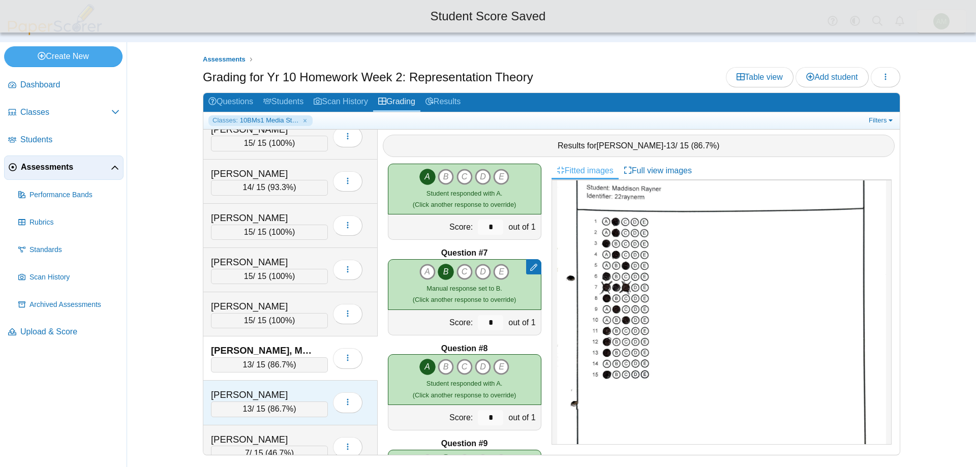
click at [267, 392] on div "Salmon, Jack" at bounding box center [262, 394] width 102 height 13
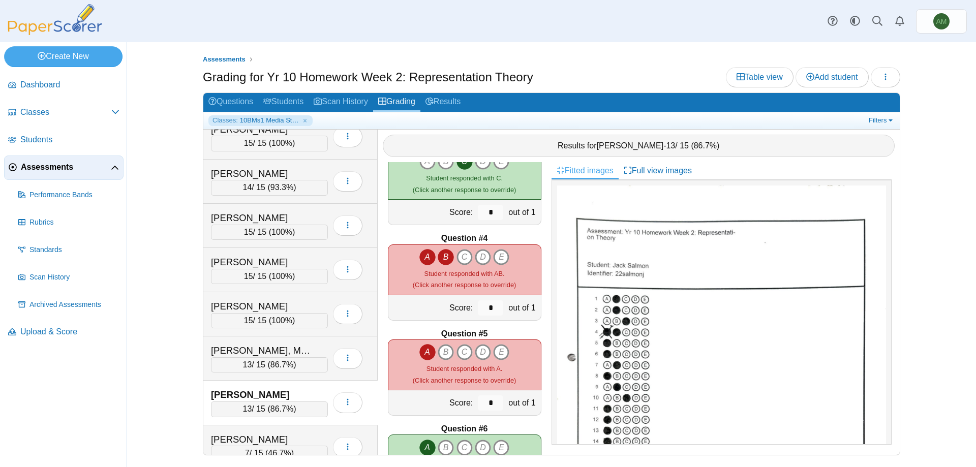
click at [420, 257] on icon "A" at bounding box center [427, 257] width 16 height 16
type input "*"
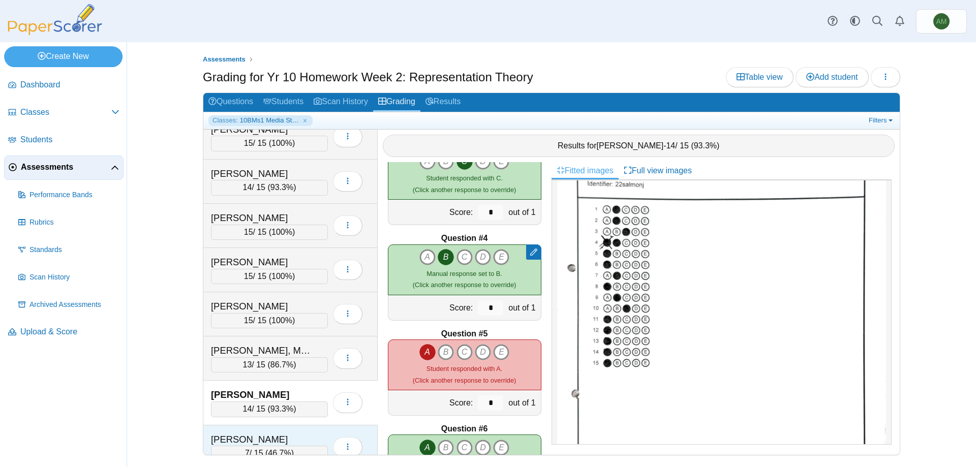
click at [287, 436] on div "Streatfield, Harley" at bounding box center [262, 439] width 102 height 13
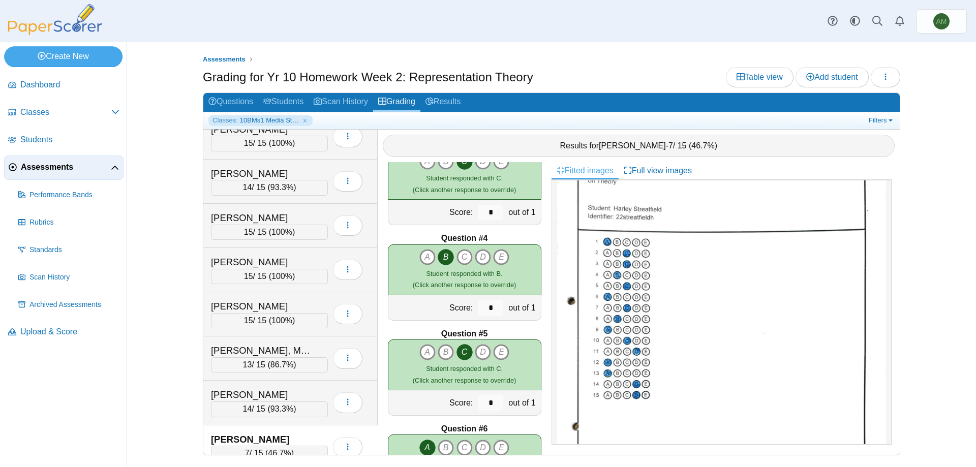
click at [376, 363] on div "Bates, Amelia 15 / 15 ( 100% ) Loading… 14 93.3% 7 8 11" at bounding box center [551, 292] width 696 height 325
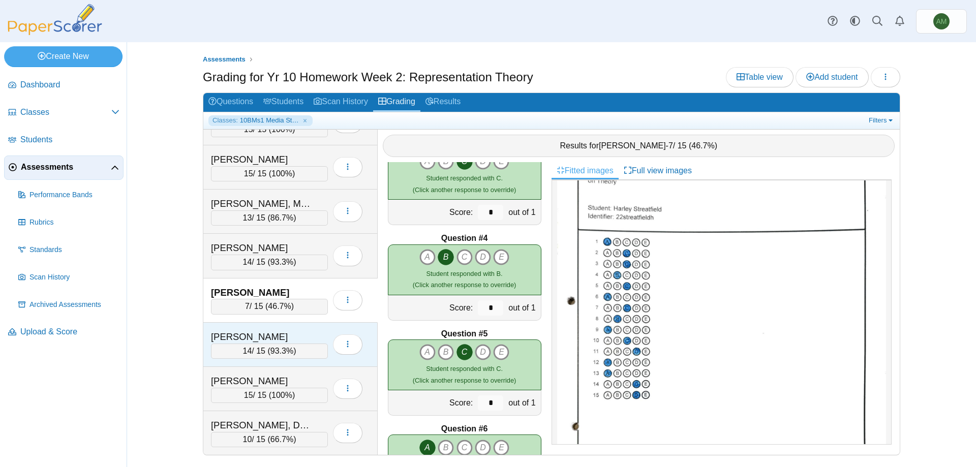
click at [298, 357] on div "14 / 15 ( 93.3% )" at bounding box center [269, 351] width 117 height 15
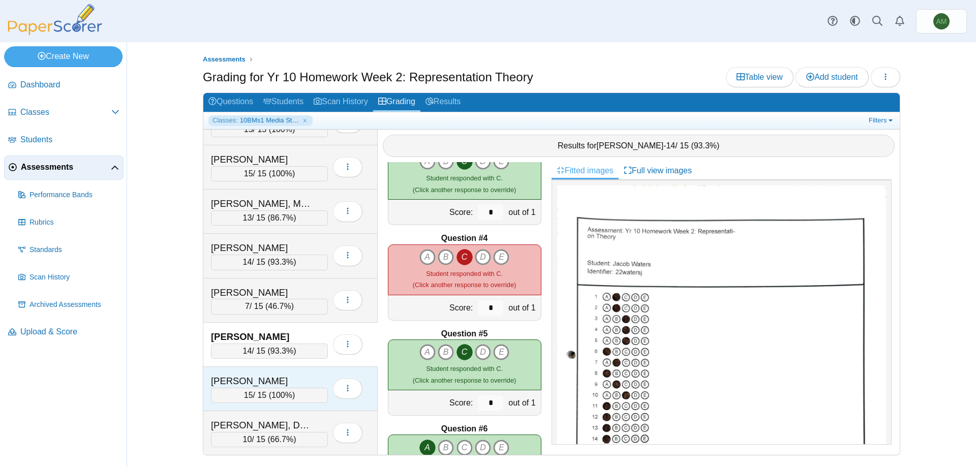
click at [316, 392] on div "15 / 15 ( 100% )" at bounding box center [269, 395] width 117 height 15
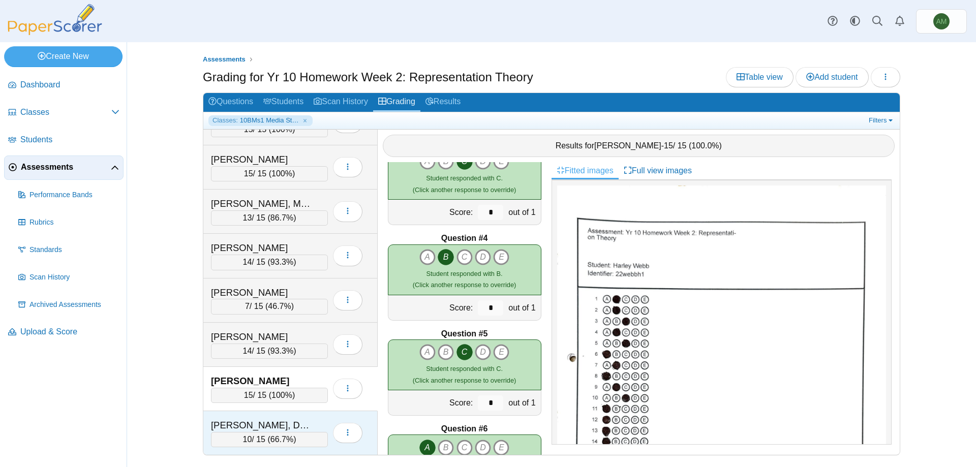
click at [302, 425] on div "Williams, Devarni" at bounding box center [262, 425] width 102 height 13
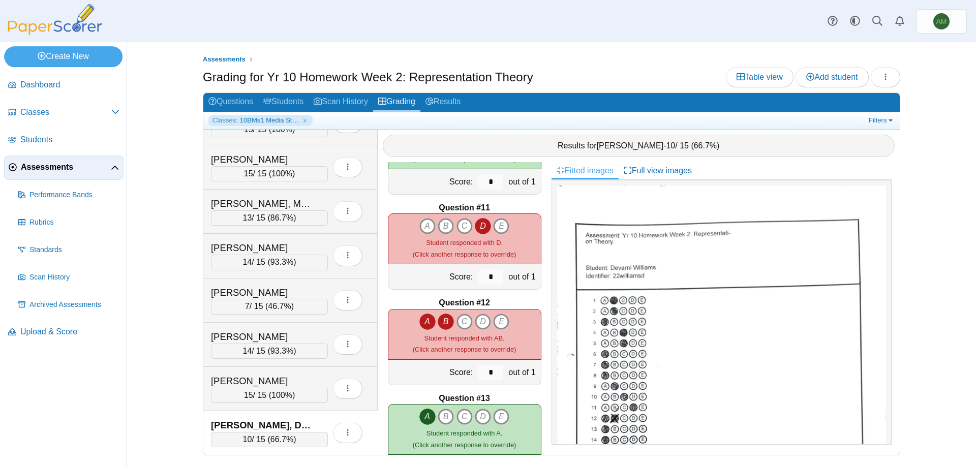
scroll to position [931, 0]
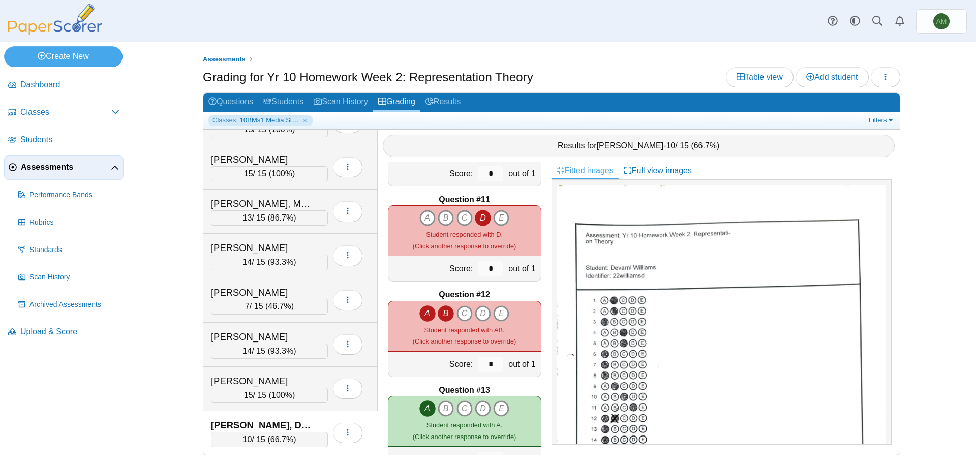
click at [448, 312] on icon "B" at bounding box center [446, 313] width 16 height 16
type input "*"
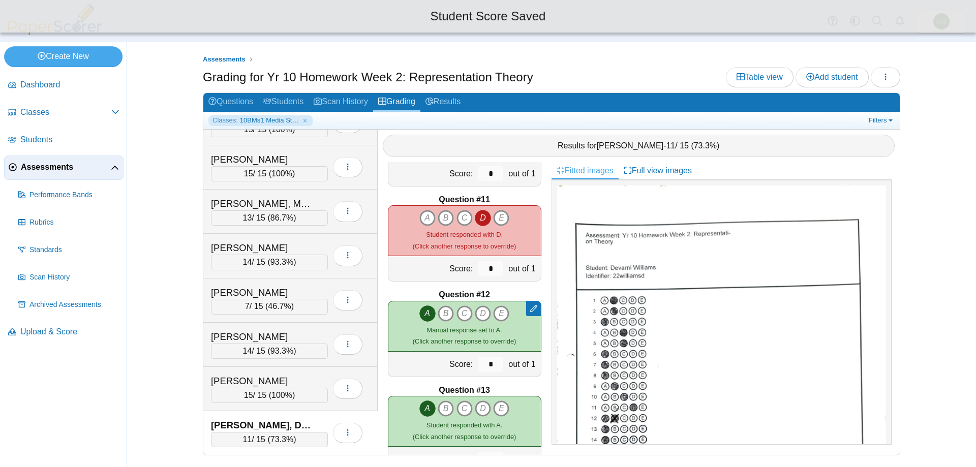
drag, startPoint x: 892, startPoint y: 316, endPoint x: 895, endPoint y: 375, distance: 59.0
click at [895, 375] on div "Fitted images Full view images" at bounding box center [726, 308] width 348 height 293
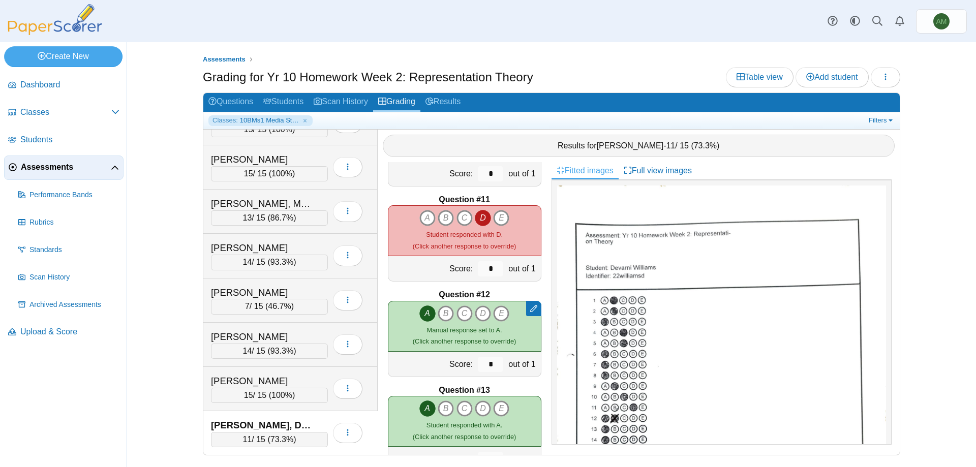
scroll to position [117, 0]
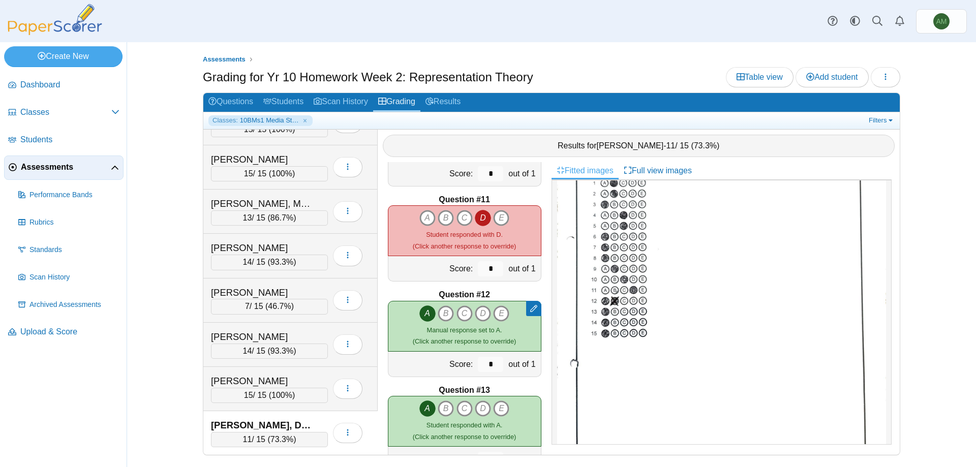
click at [912, 77] on div "Assessments Grading for Yr 10 Homework Week 2: Representation Theory Table view…" at bounding box center [551, 254] width 762 height 425
click at [893, 81] on button "button" at bounding box center [885, 77] width 29 height 20
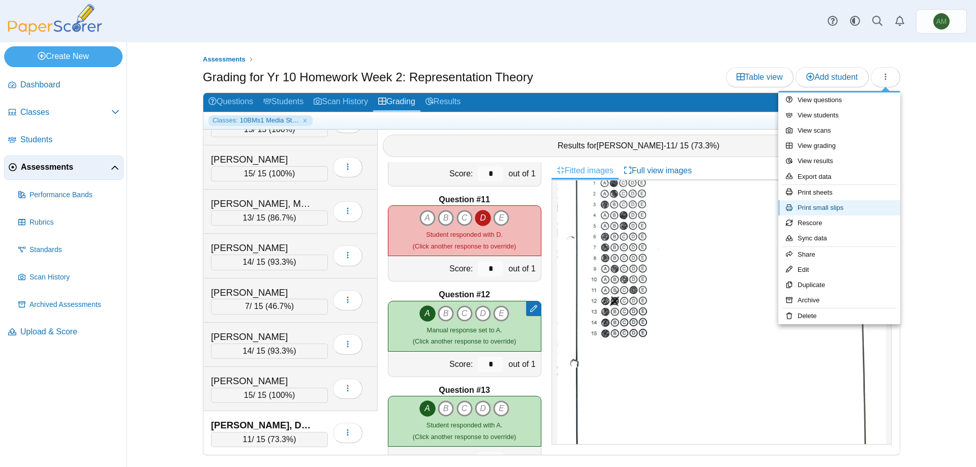
click at [850, 203] on link "Print small slips" at bounding box center [839, 207] width 122 height 15
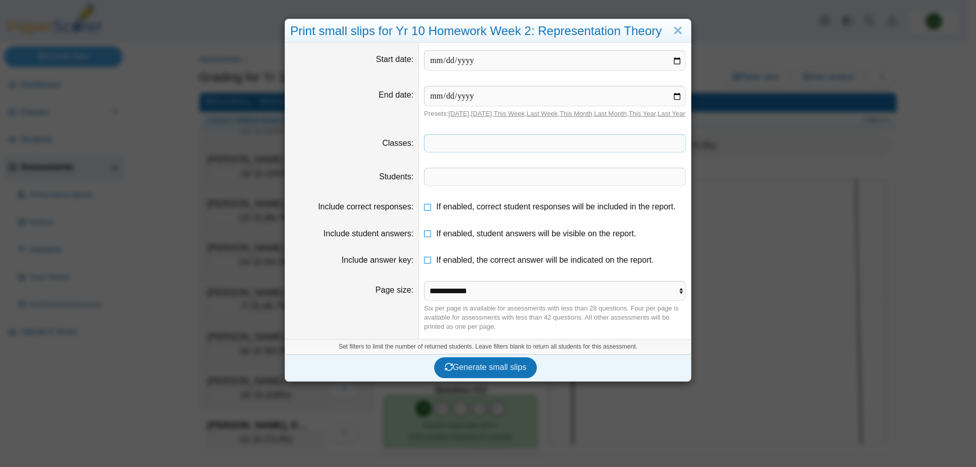
click at [551, 147] on span at bounding box center [554, 143] width 261 height 17
click at [502, 372] on span "Generate small slips" at bounding box center [486, 367] width 82 height 9
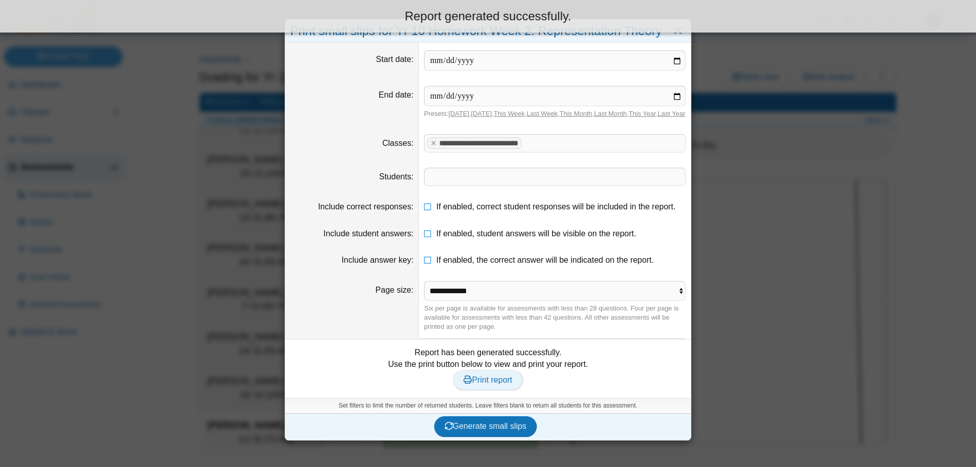
click at [494, 384] on span "Print report" at bounding box center [488, 380] width 48 height 9
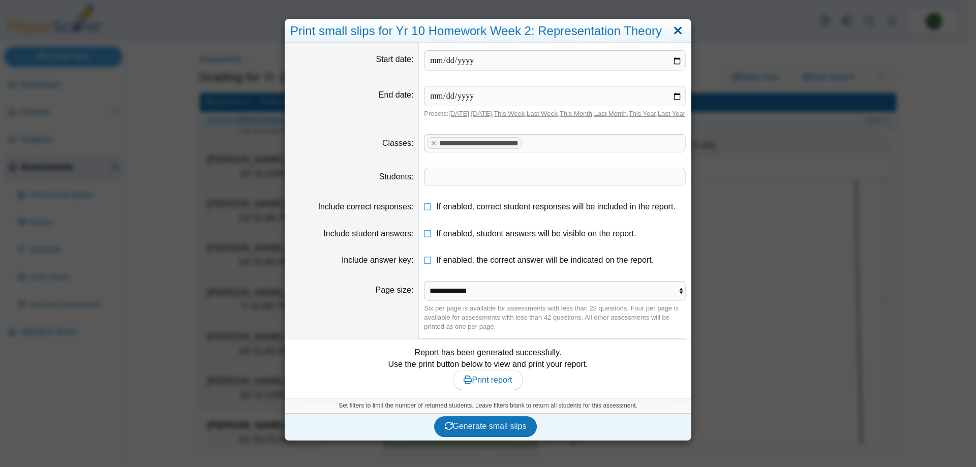
click at [670, 27] on link "Close" at bounding box center [678, 30] width 16 height 17
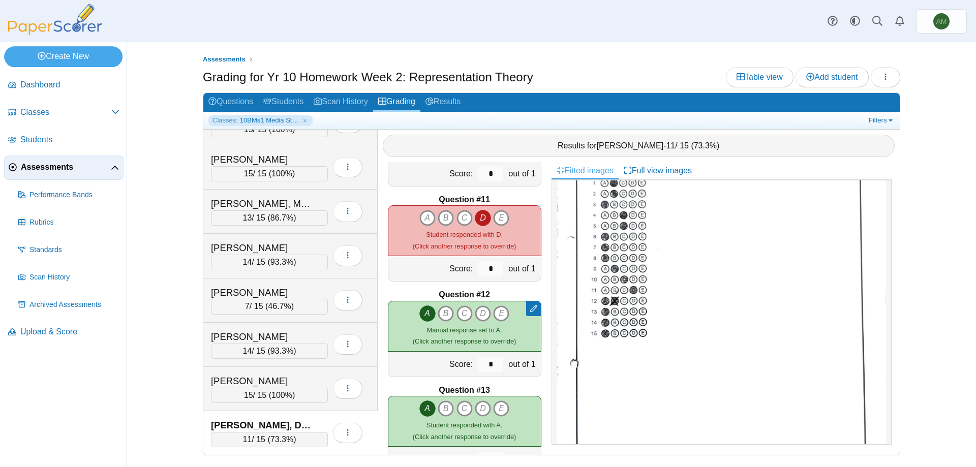
click at [27, 176] on link "Assessments" at bounding box center [63, 168] width 119 height 24
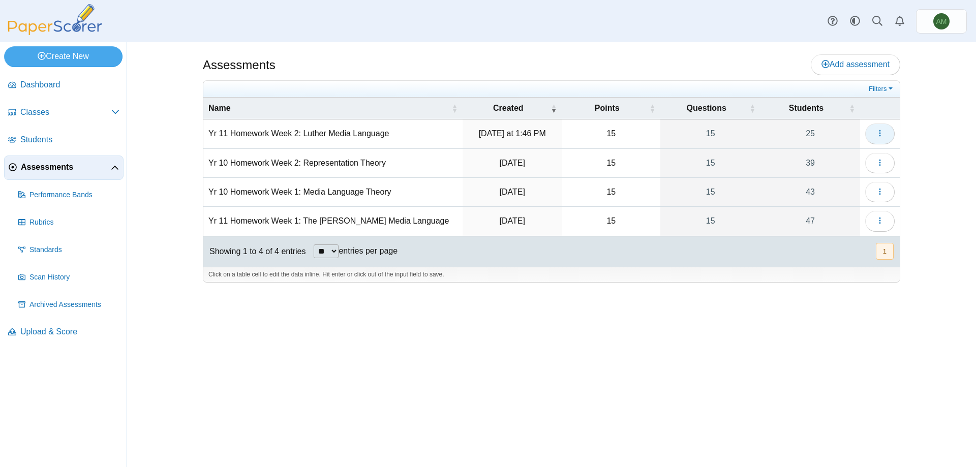
click at [890, 137] on button "button" at bounding box center [879, 134] width 29 height 20
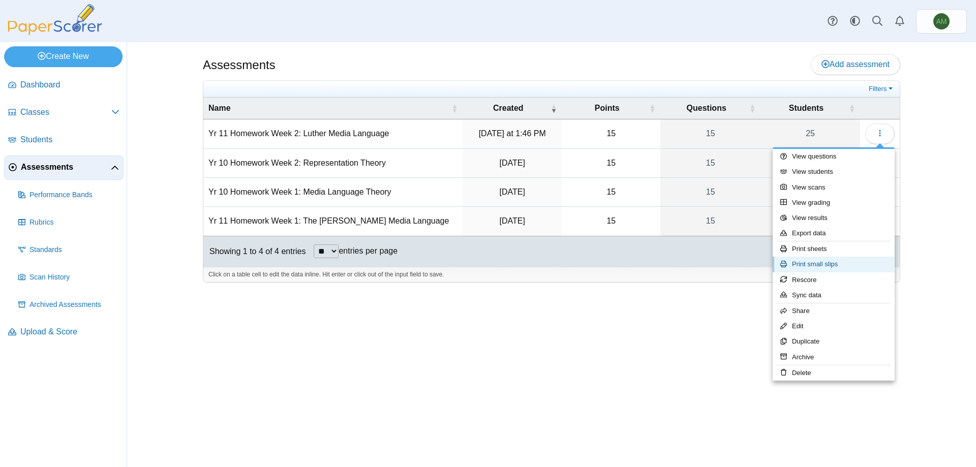
click at [843, 259] on link "Print small slips" at bounding box center [834, 264] width 122 height 15
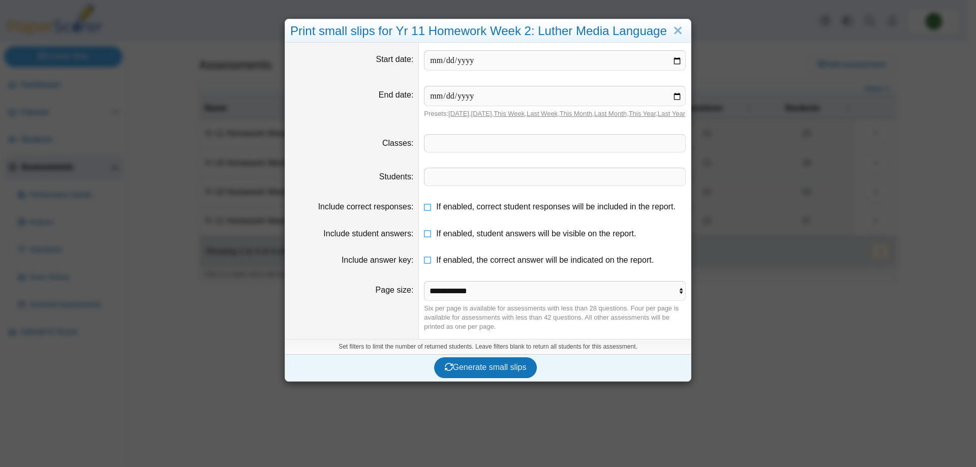
click at [639, 152] on span at bounding box center [554, 143] width 261 height 17
click at [484, 372] on span "Generate small slips" at bounding box center [486, 367] width 82 height 9
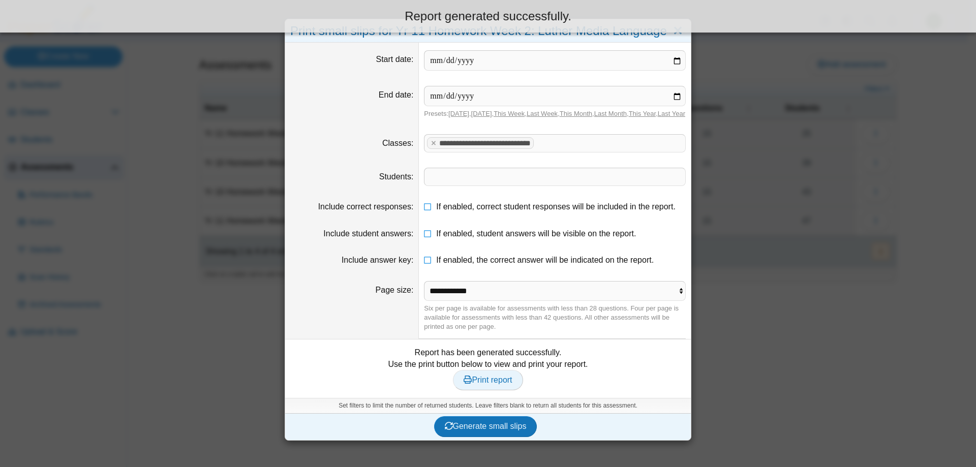
click at [481, 384] on span "Print report" at bounding box center [488, 380] width 48 height 9
